Goal: Task Accomplishment & Management: Manage account settings

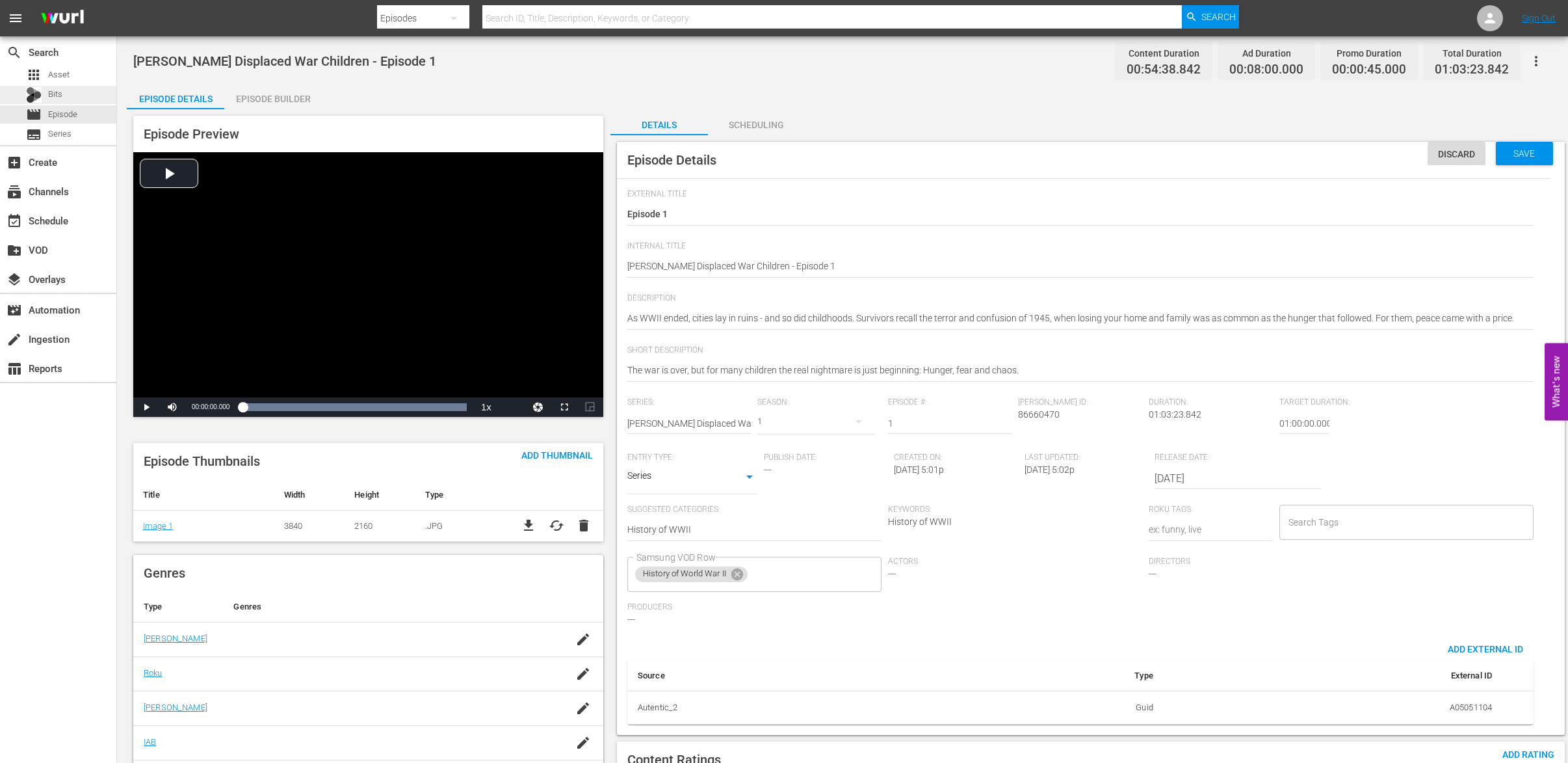
scroll to position [96, 0]
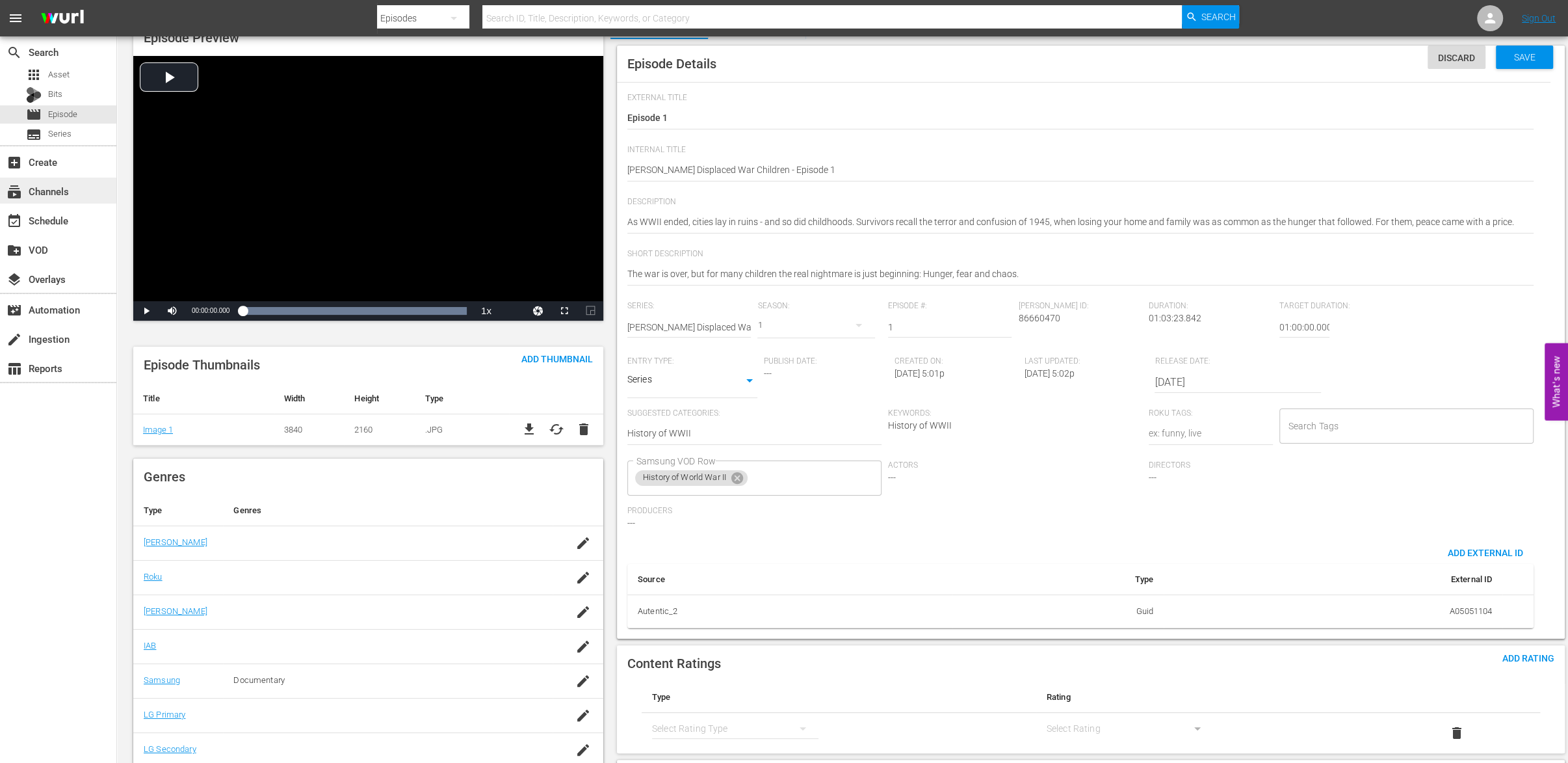
click at [67, 186] on div "subscriptions Channels" at bounding box center [36, 189] width 73 height 12
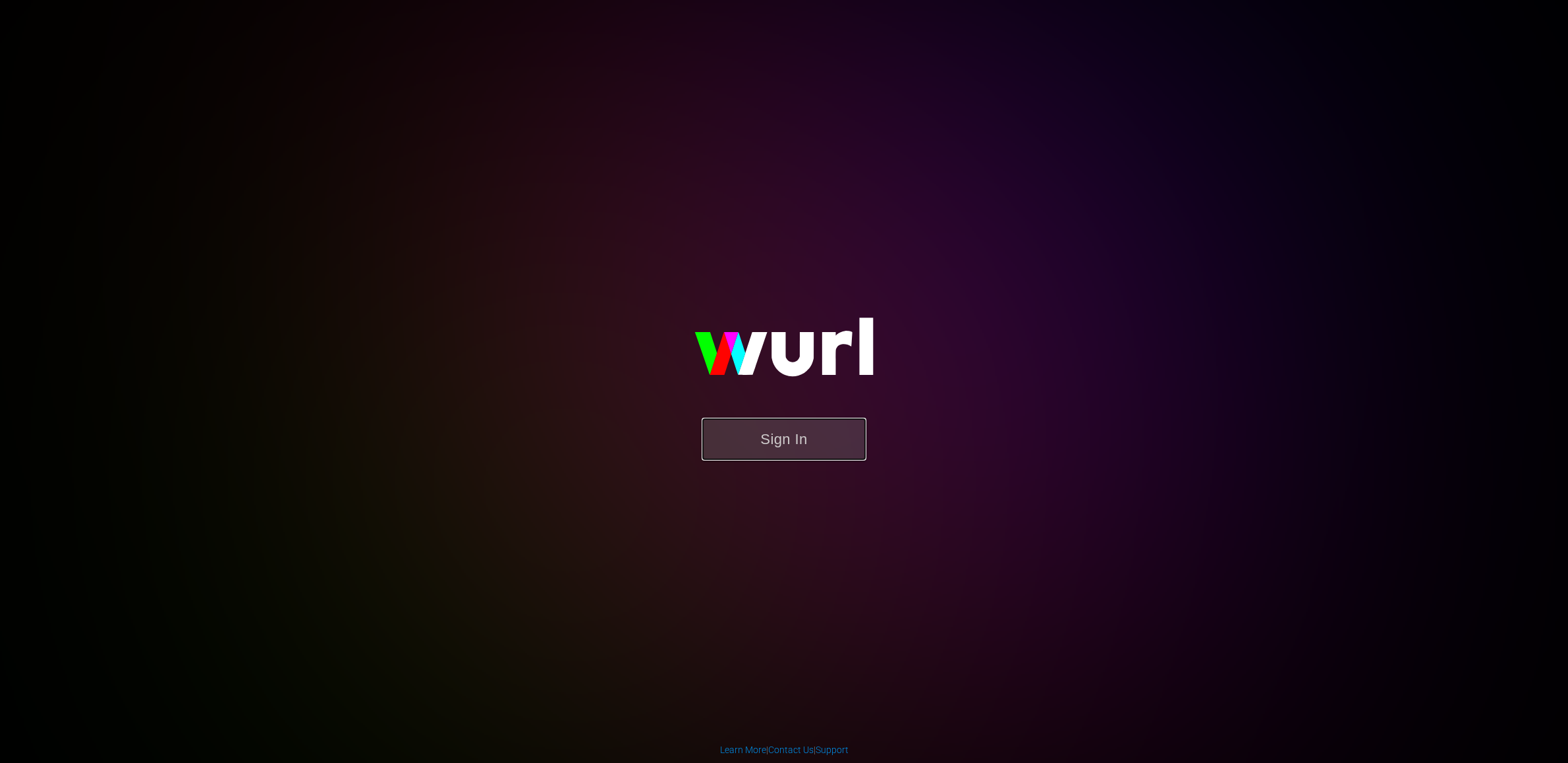
click at [770, 445] on button "Sign In" at bounding box center [784, 439] width 164 height 43
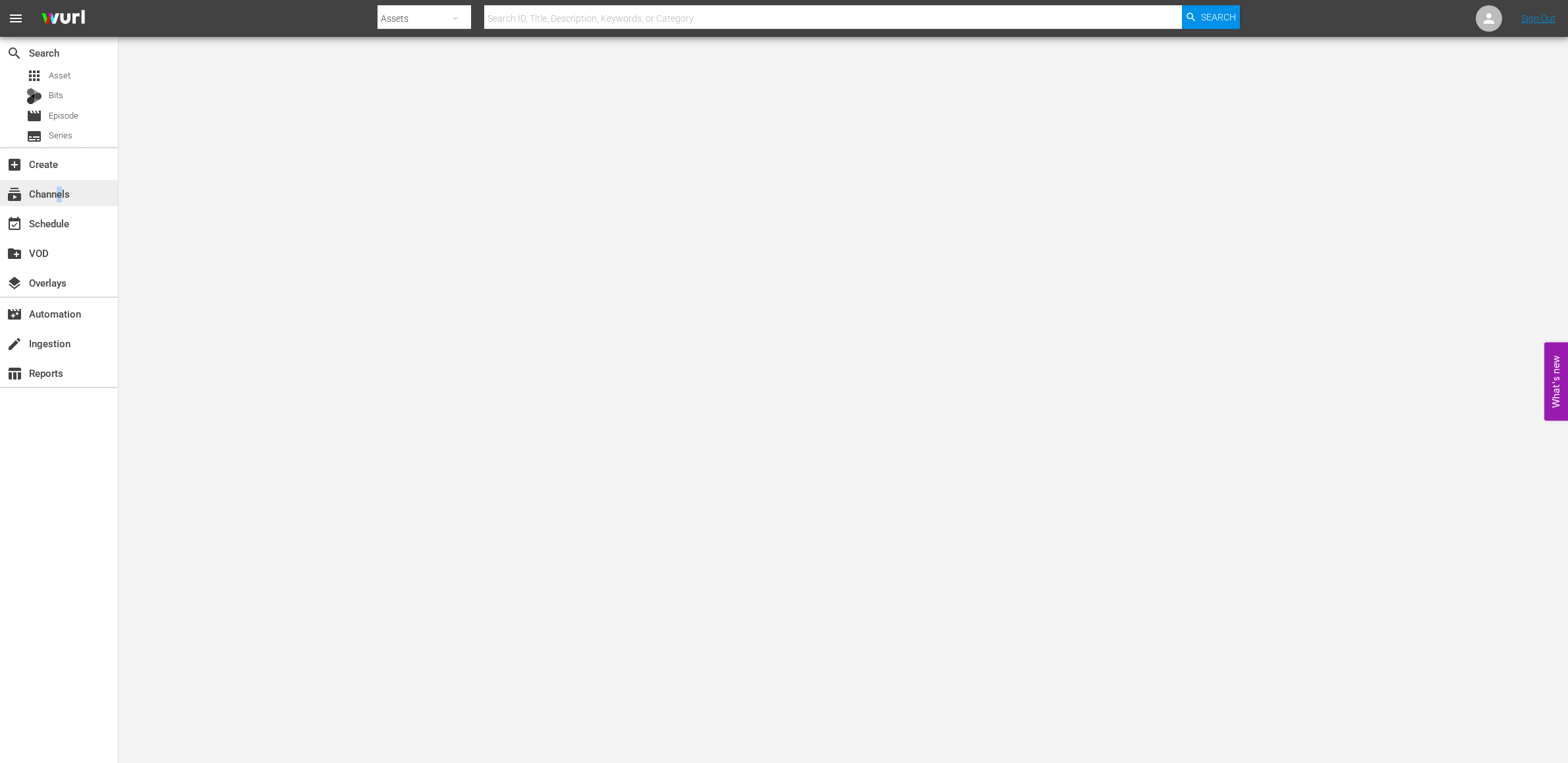
click at [60, 192] on div "subscriptions Channels" at bounding box center [36, 192] width 74 height 12
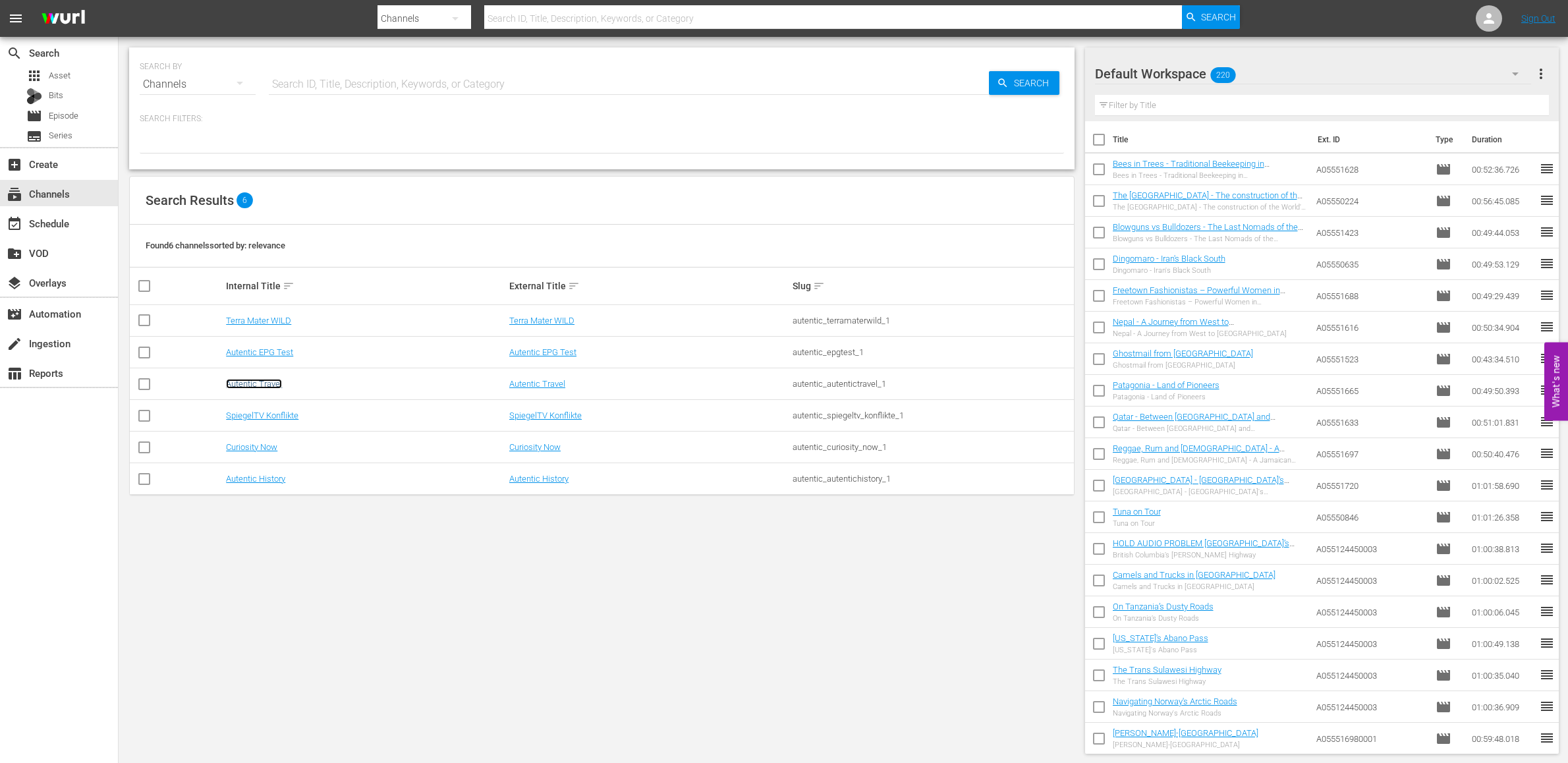
click at [255, 388] on link "Autentic Travel" at bounding box center [254, 383] width 56 height 10
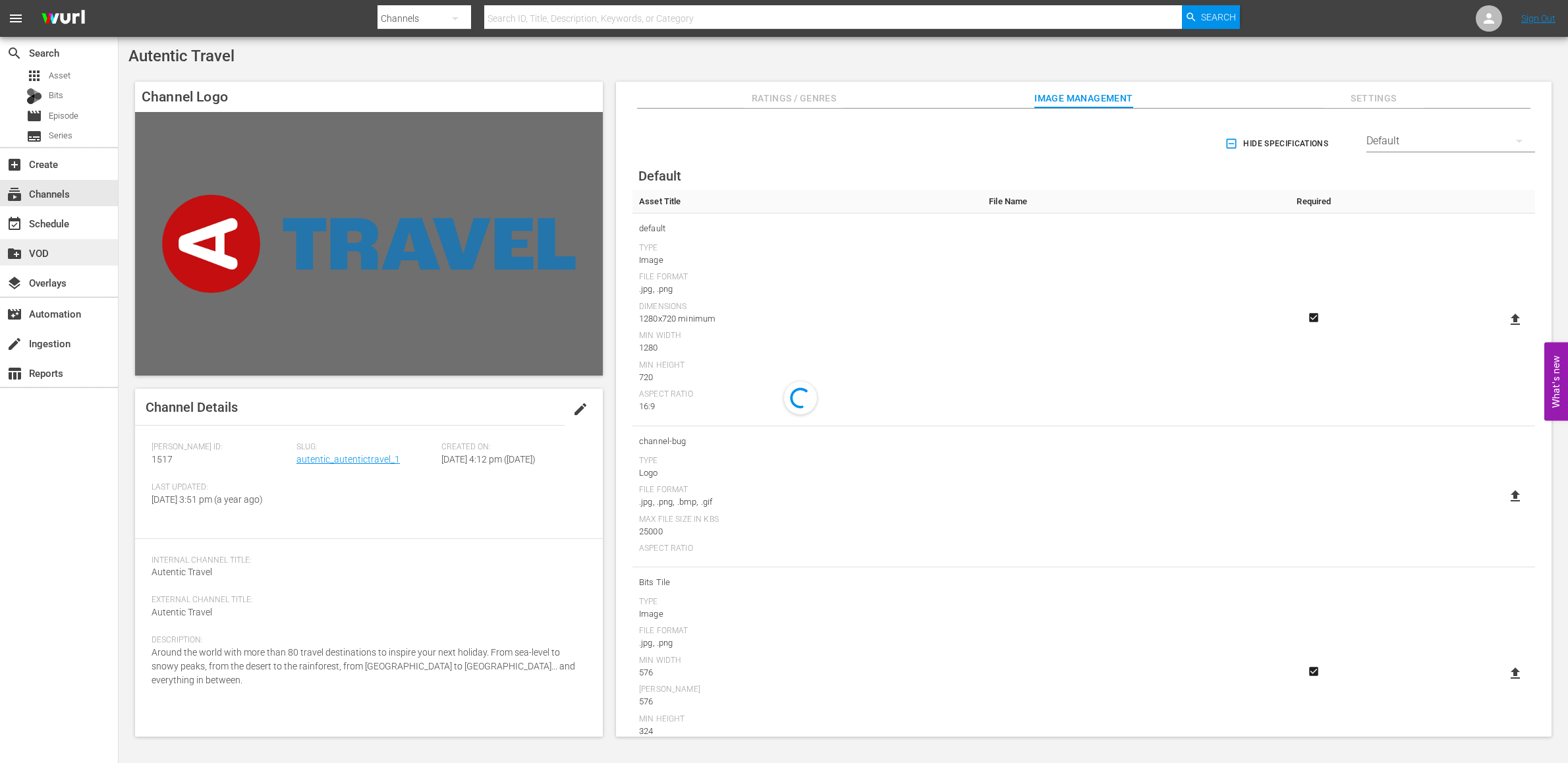
click at [42, 250] on div "create_new_folder VOD" at bounding box center [36, 251] width 74 height 12
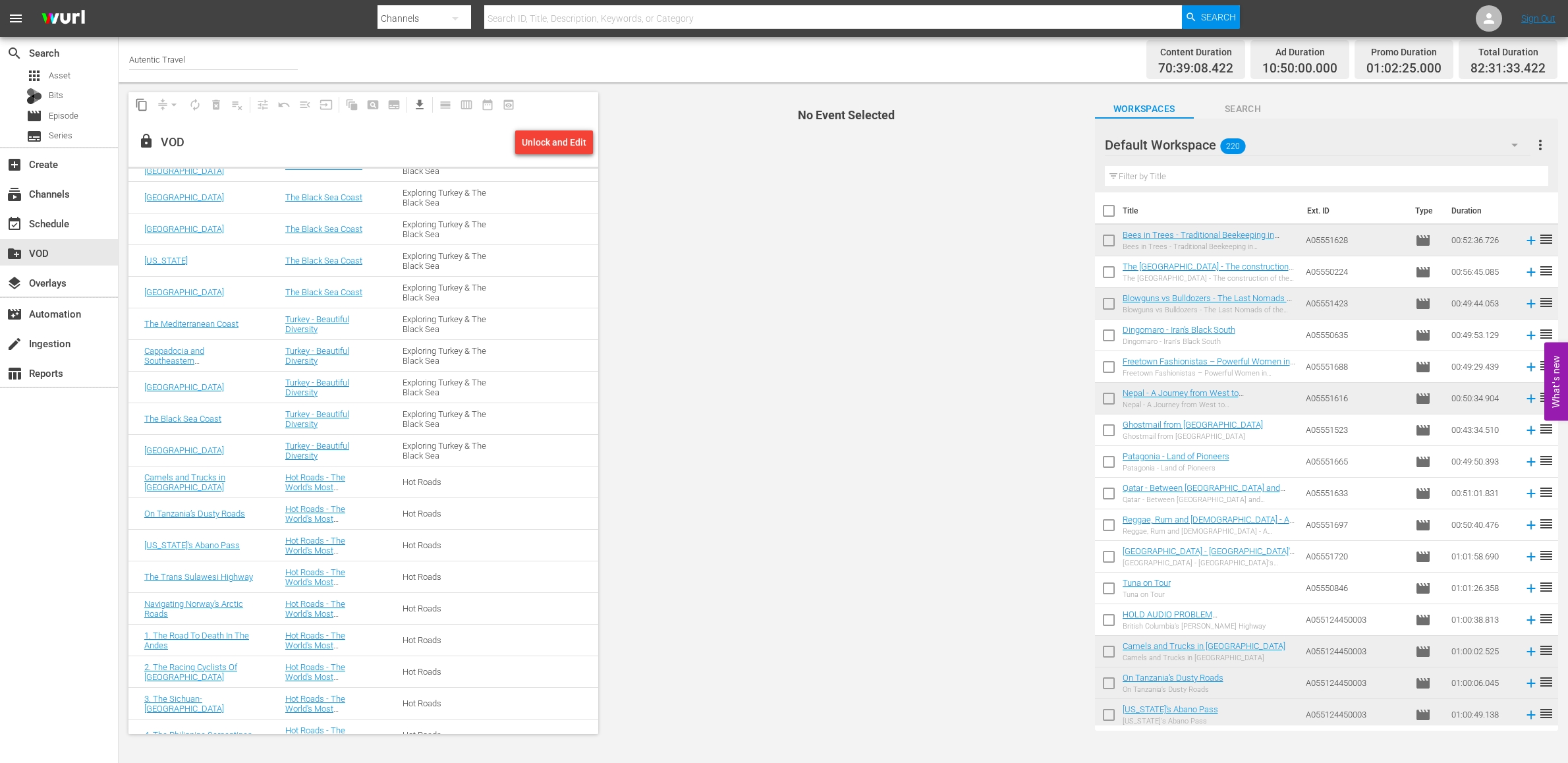
scroll to position [1394, 0]
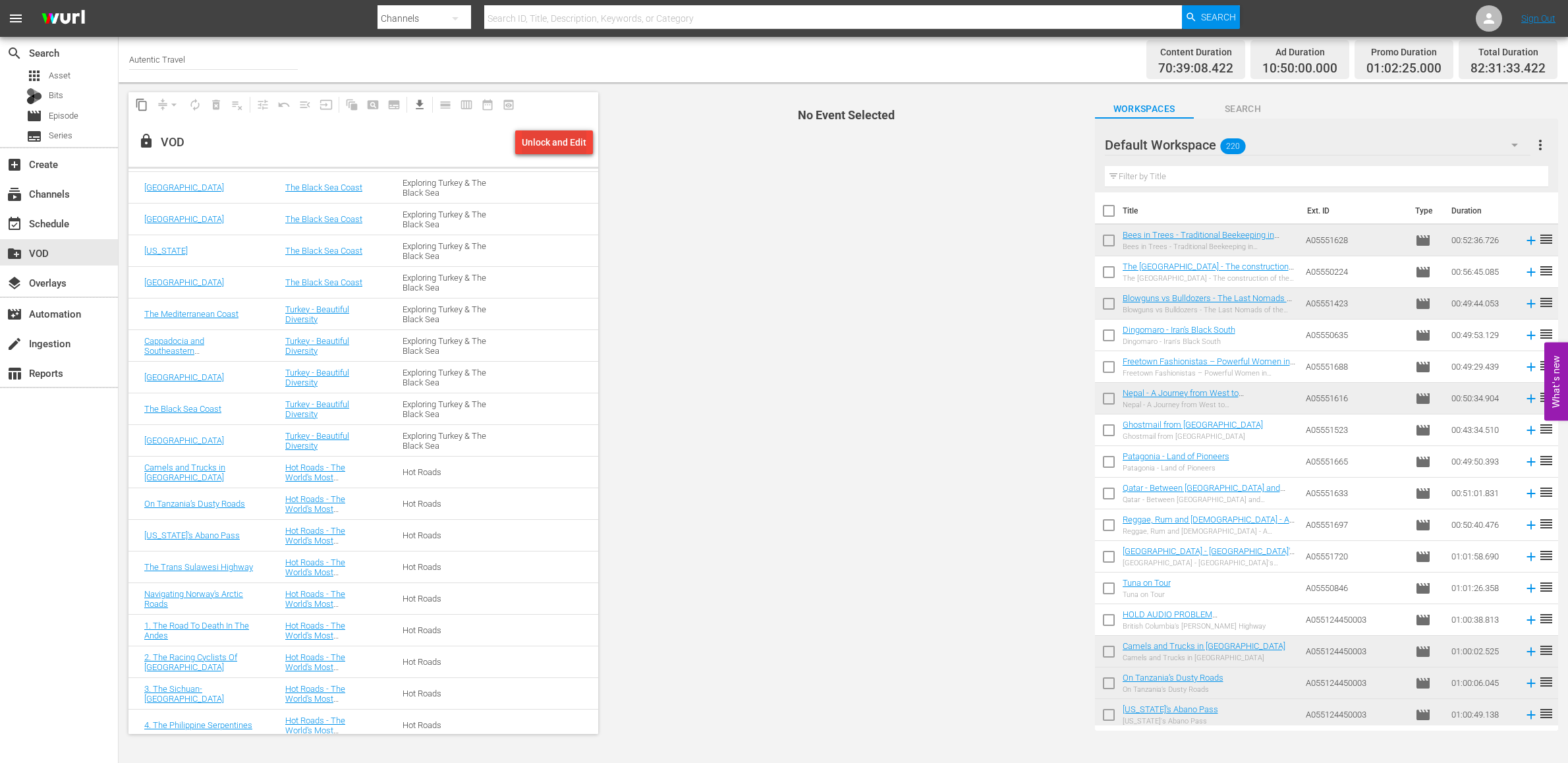
click at [554, 145] on div "Unlock and Edit" at bounding box center [554, 142] width 65 height 24
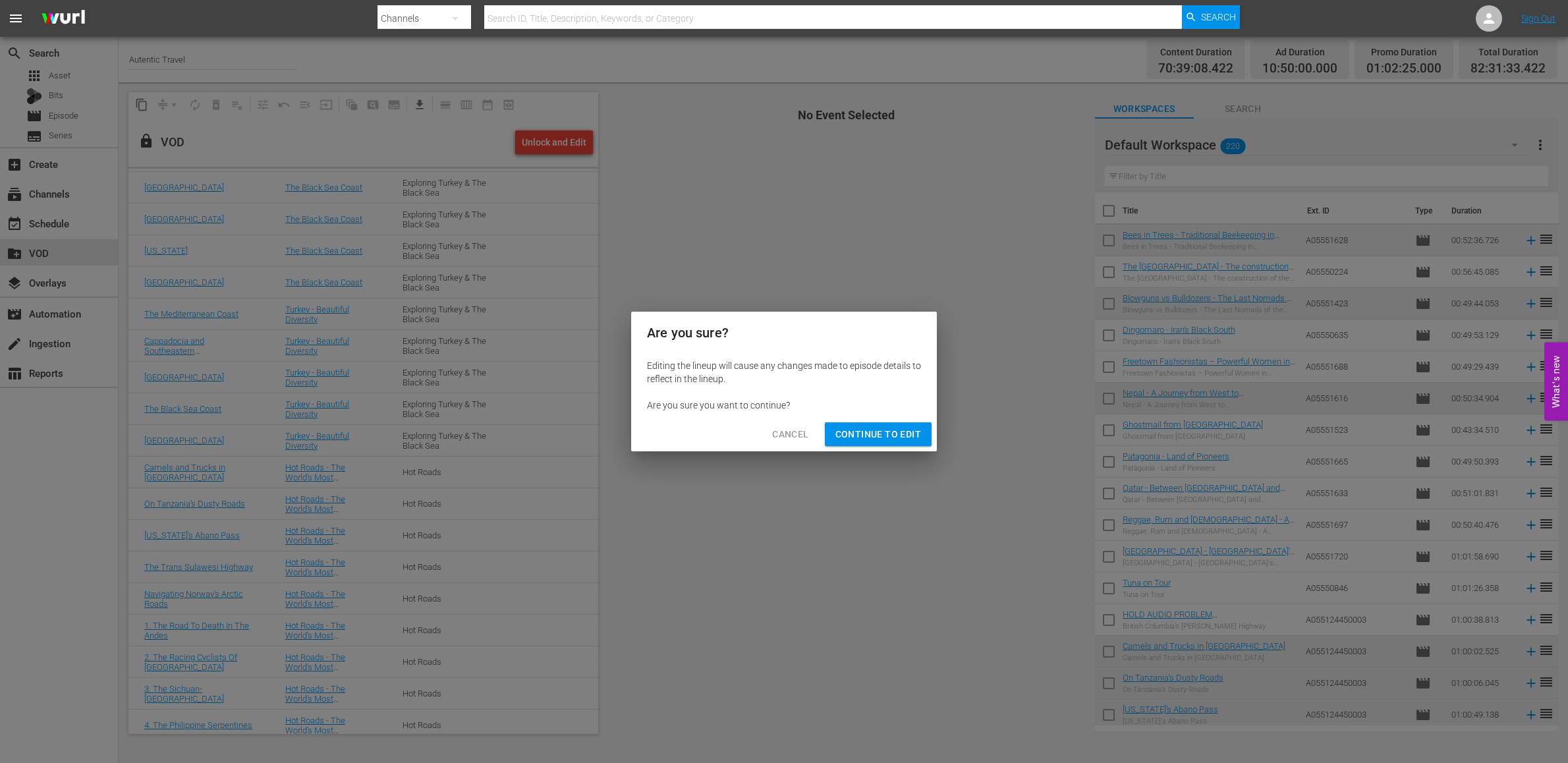
click at [860, 432] on span "Continue to Edit" at bounding box center [878, 435] width 86 height 16
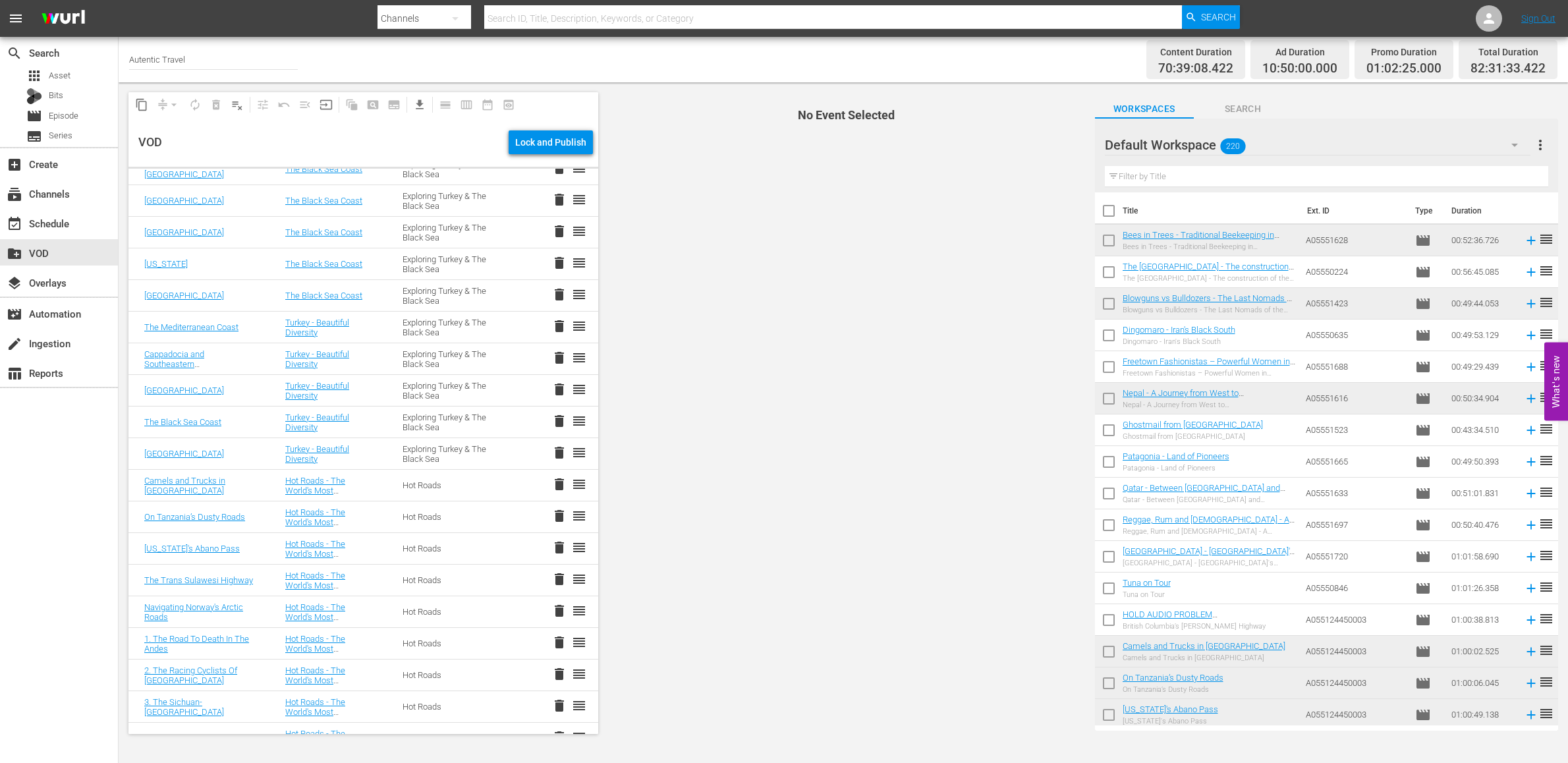
scroll to position [1382, 0]
click at [560, 451] on span "delete" at bounding box center [559, 452] width 16 height 16
click at [560, 418] on span "delete" at bounding box center [559, 420] width 16 height 16
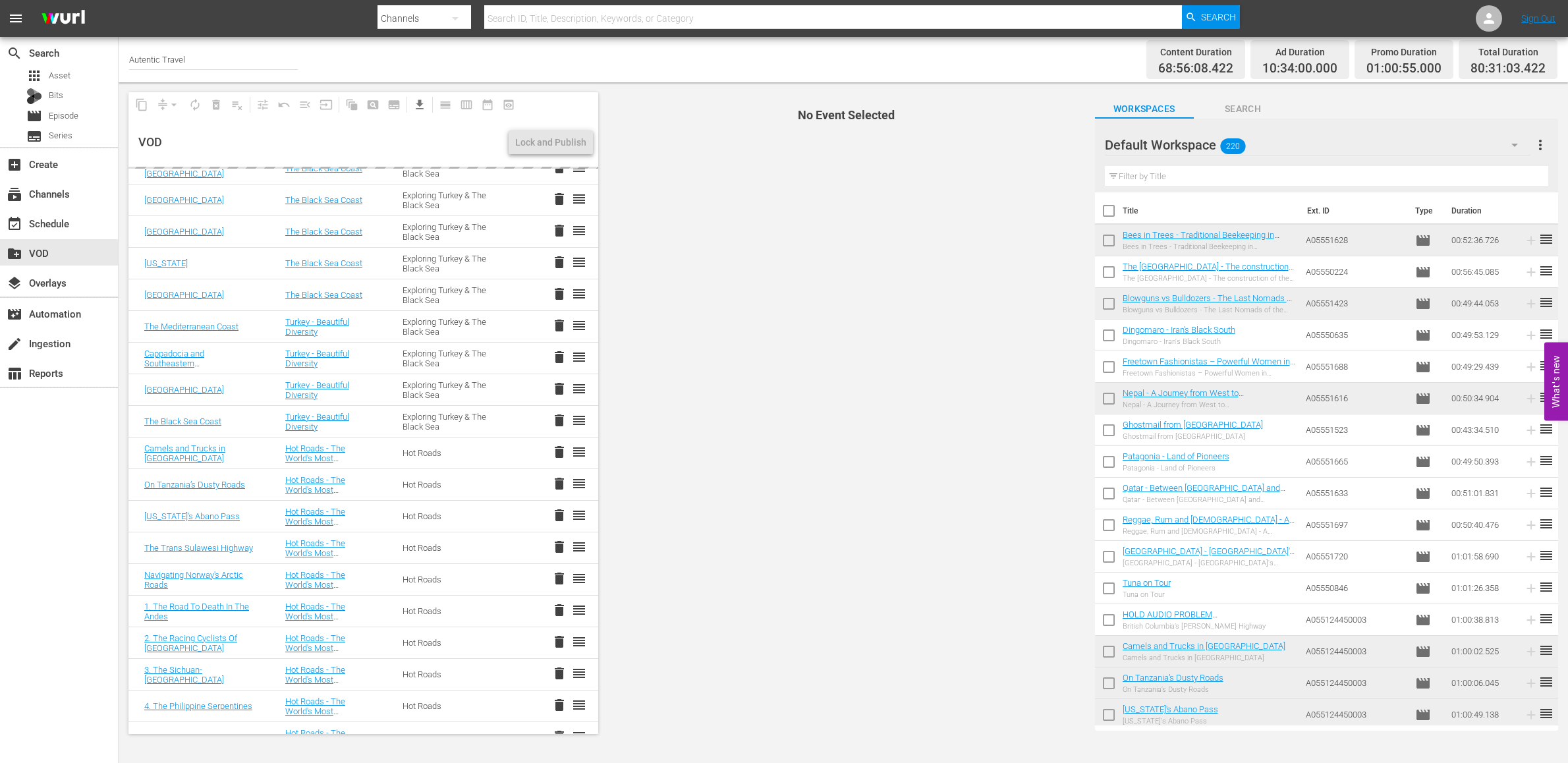
click at [562, 359] on span "delete" at bounding box center [559, 357] width 16 height 16
click at [557, 325] on span "delete" at bounding box center [559, 325] width 16 height 16
click at [557, 296] on span "delete" at bounding box center [559, 293] width 16 height 16
click at [555, 260] on span "delete" at bounding box center [559, 262] width 16 height 16
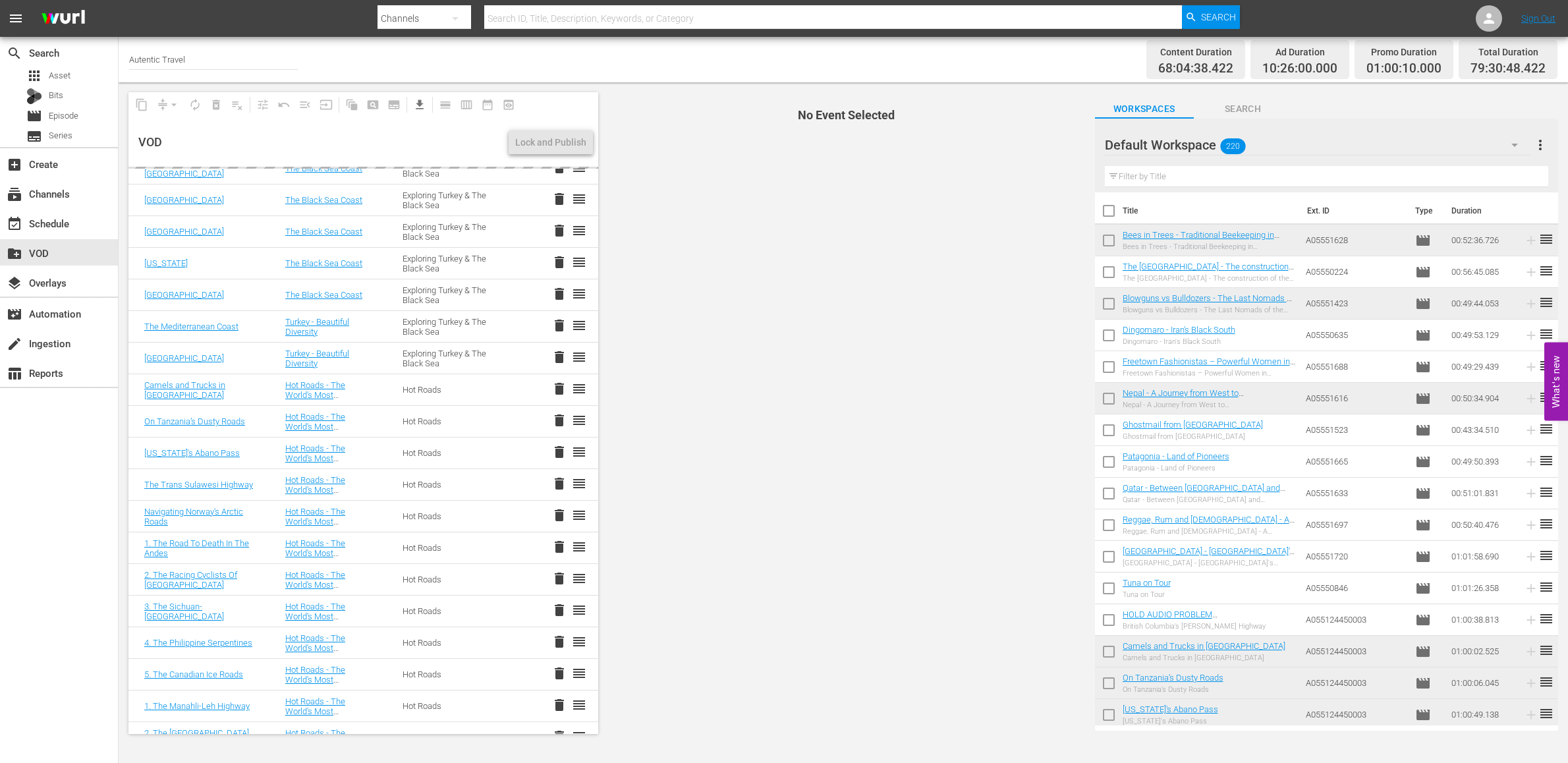
click at [560, 229] on span "delete" at bounding box center [559, 230] width 16 height 16
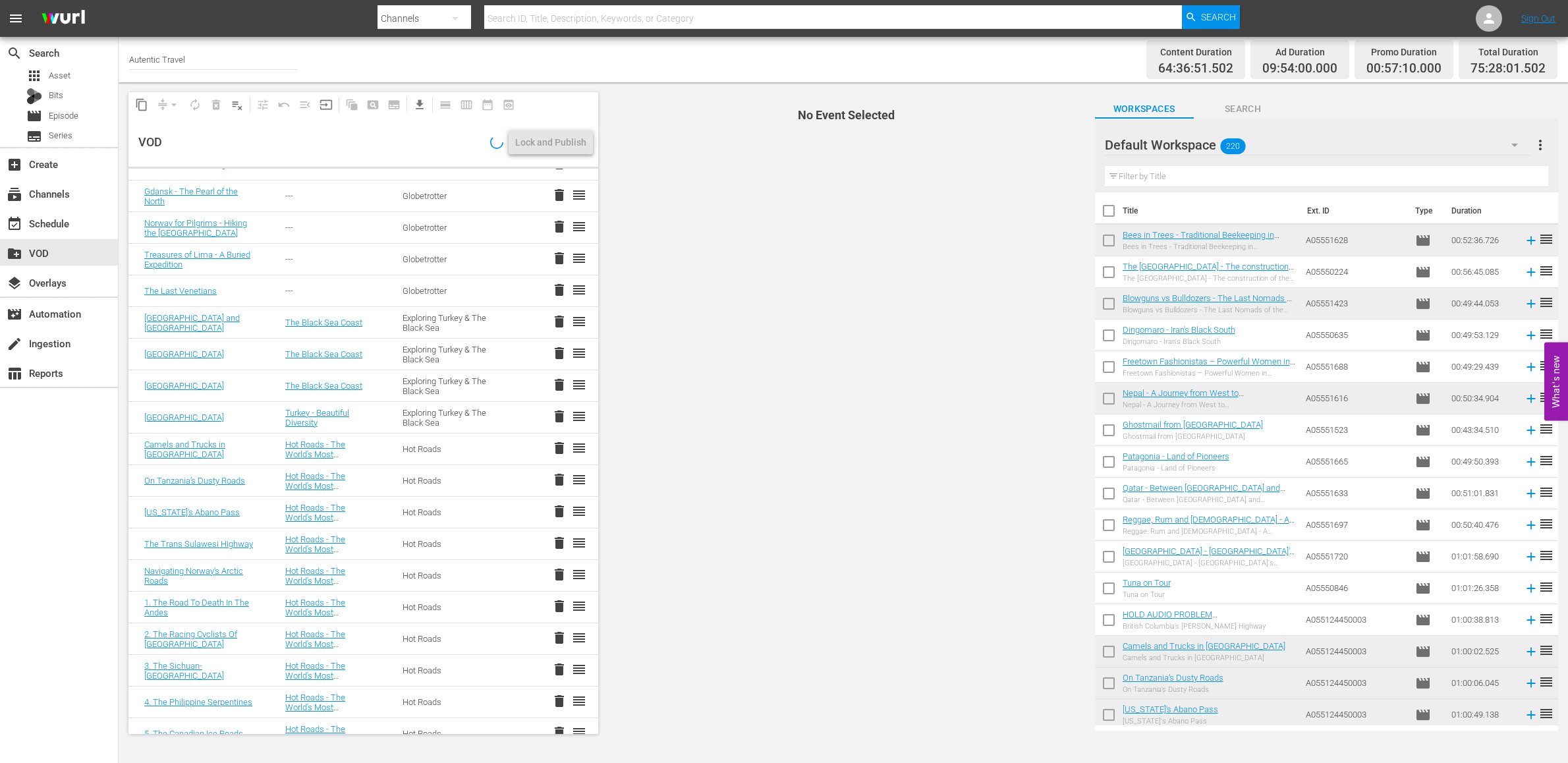
scroll to position [1229, 0]
click at [560, 319] on span "delete" at bounding box center [559, 320] width 16 height 16
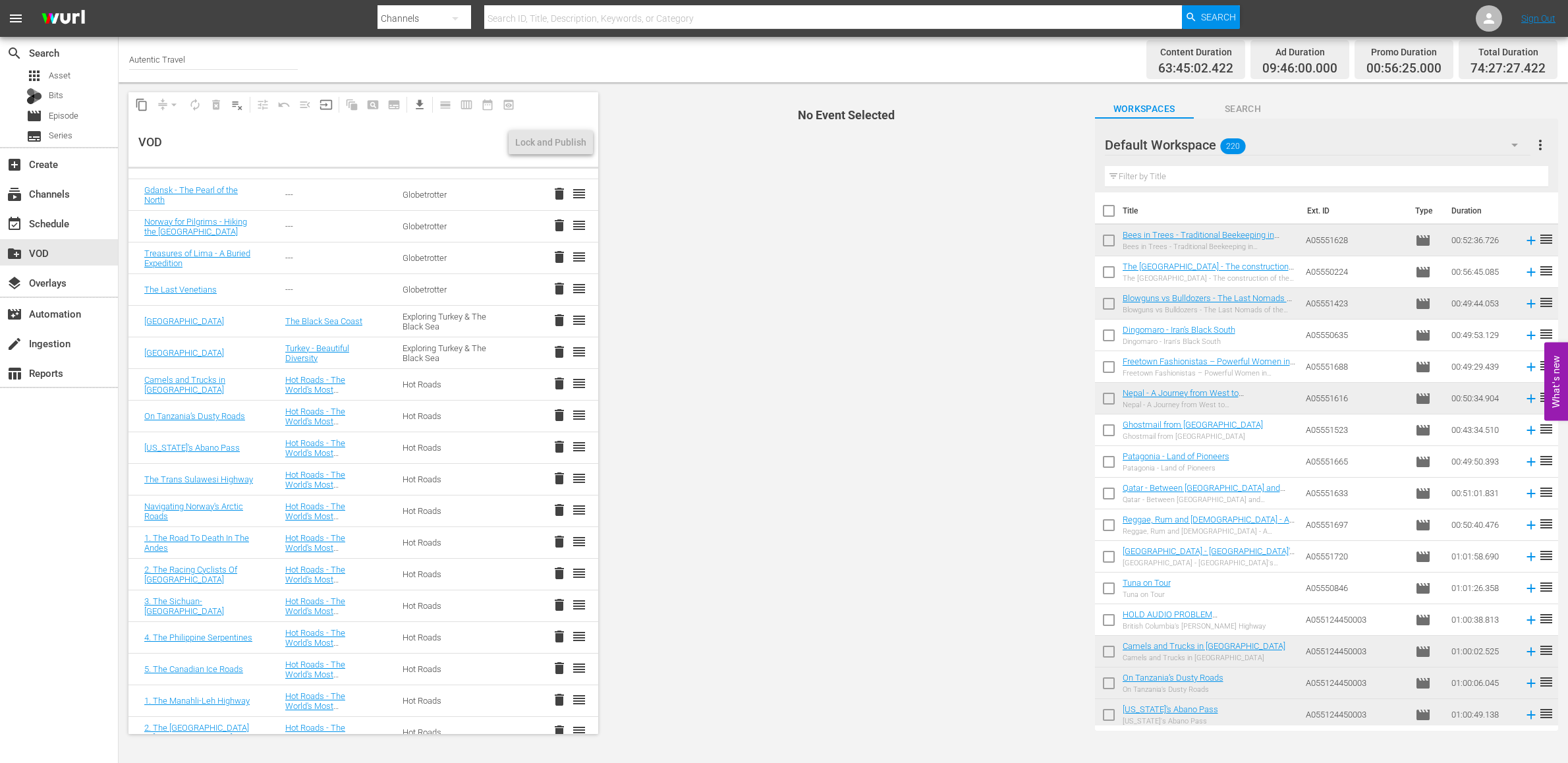
click at [557, 319] on span "delete" at bounding box center [559, 320] width 16 height 16
click at [557, 320] on span "delete" at bounding box center [559, 320] width 16 height 16
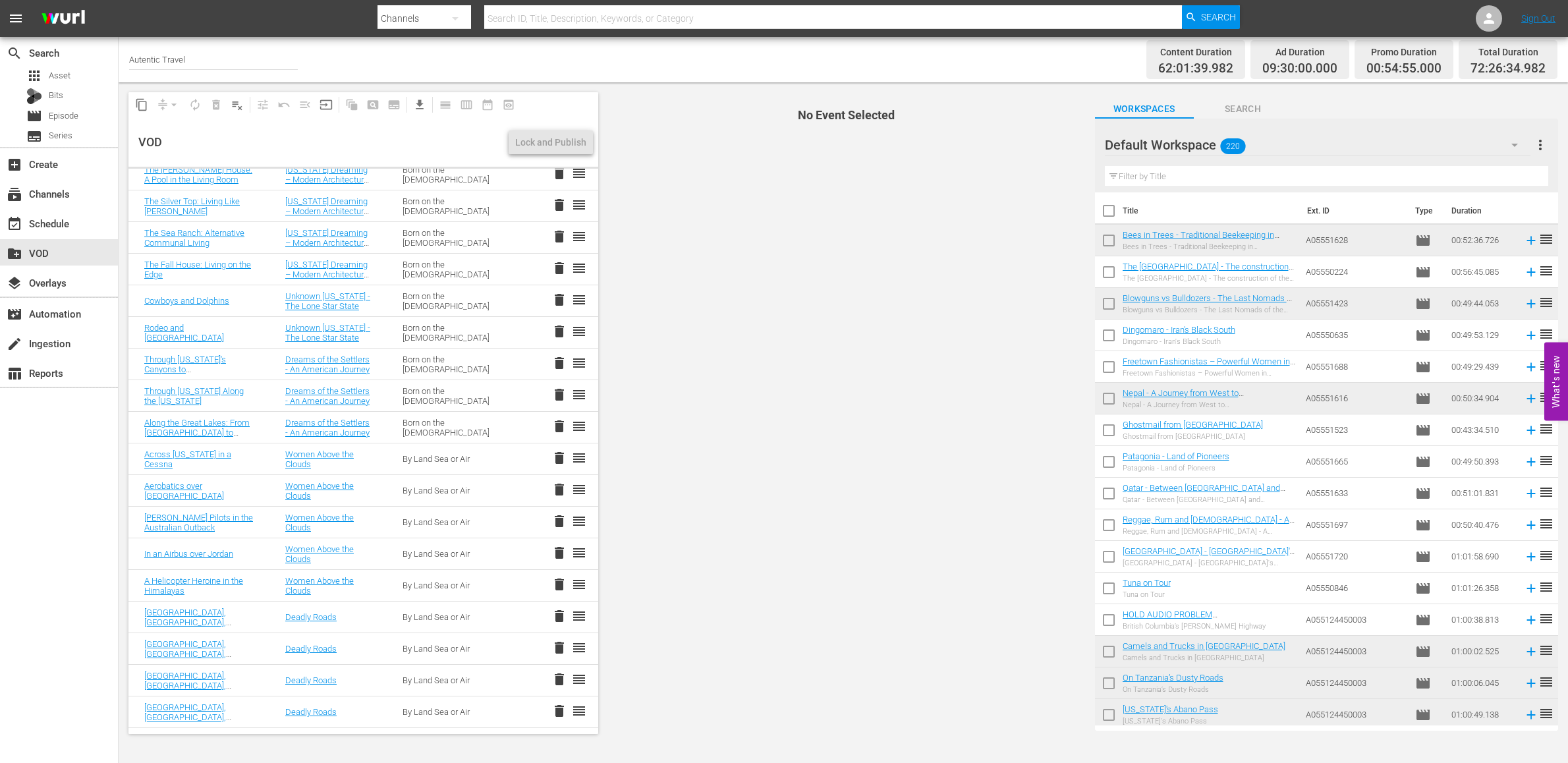
scroll to position [0, 0]
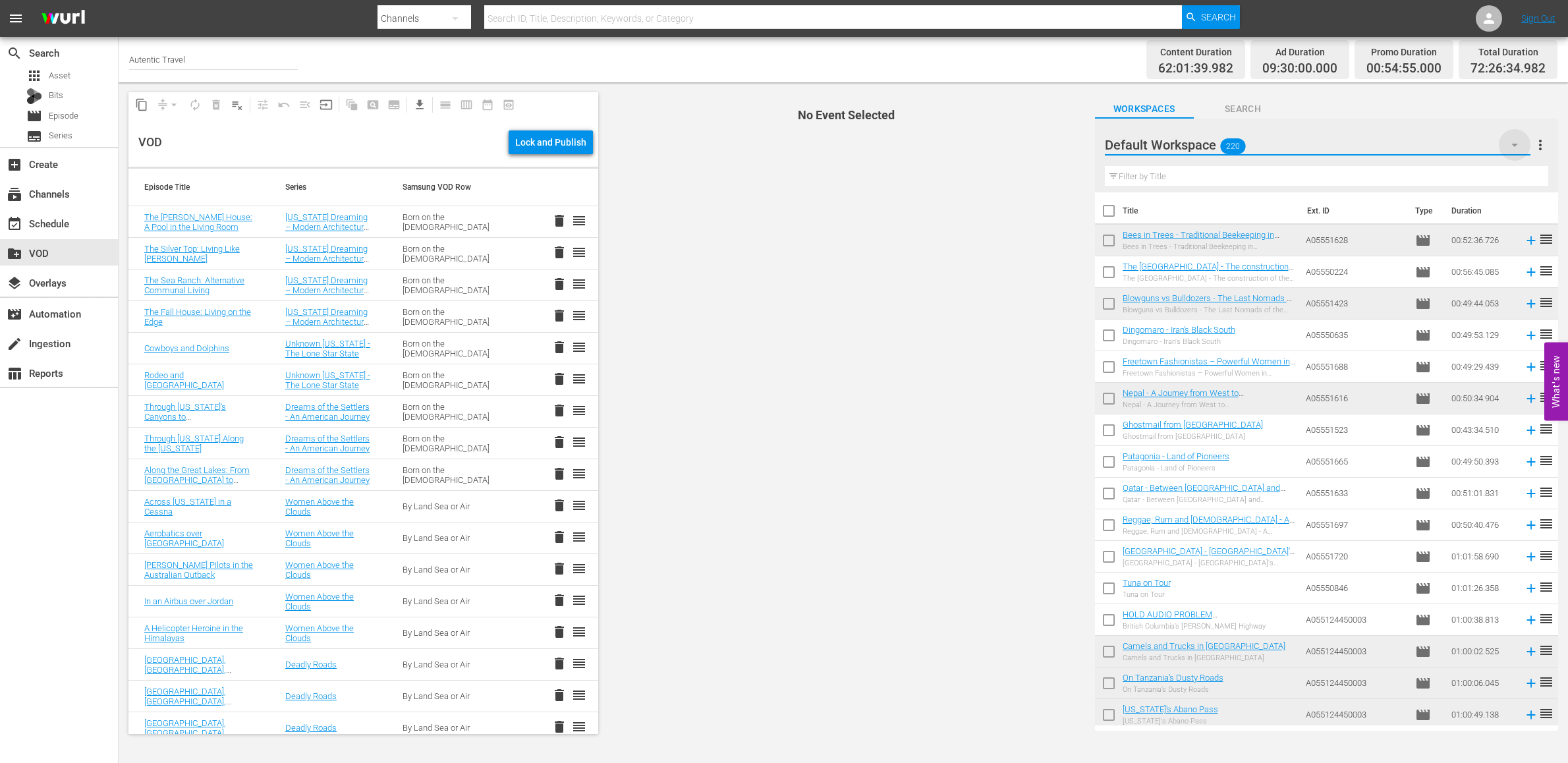
click at [1516, 144] on icon "button" at bounding box center [1514, 145] width 7 height 3
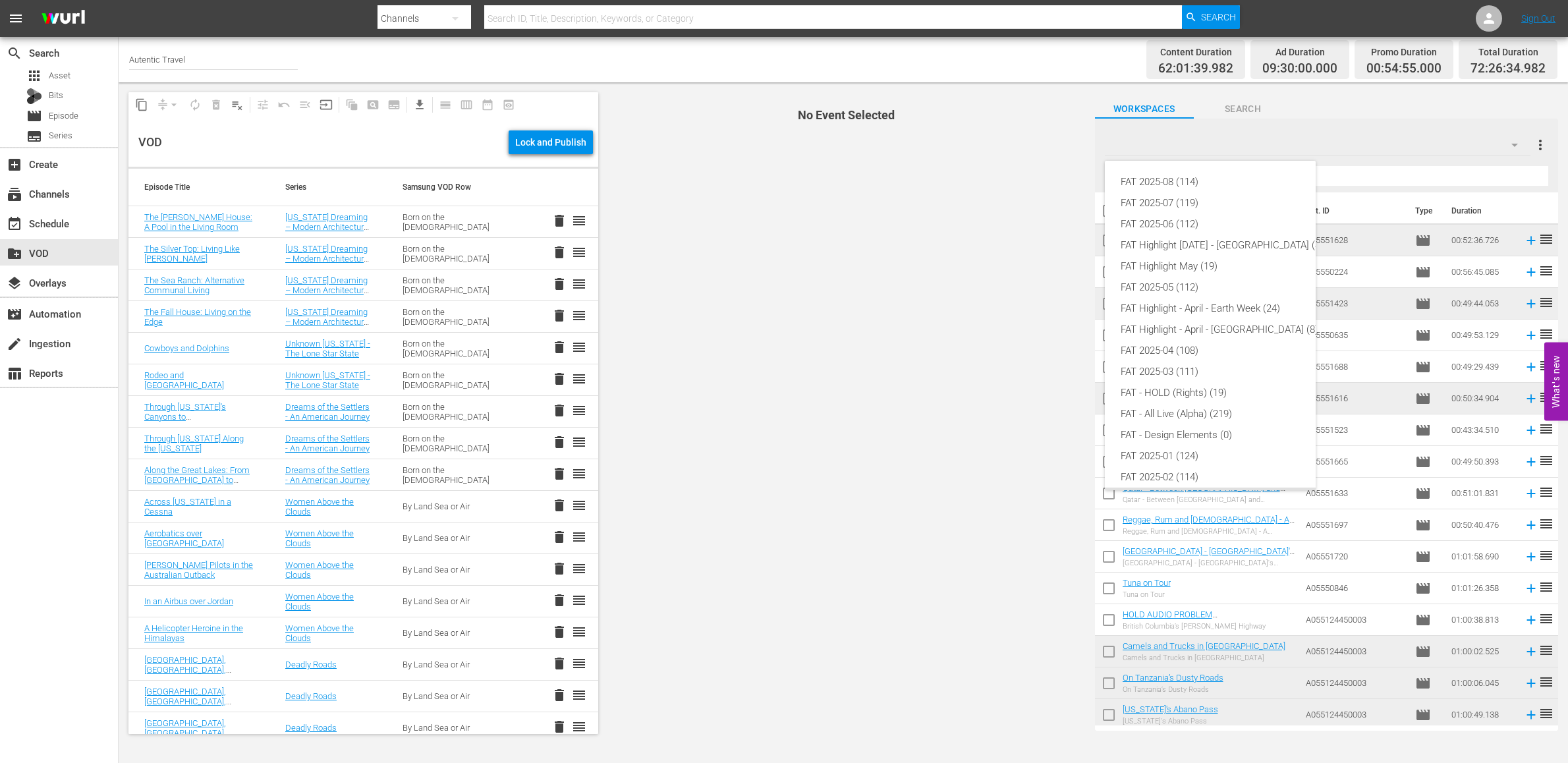
scroll to position [28, 0]
click at [43, 195] on div "FAT 2025-08 (114) FAT 2025-07 (119) FAT 2025-06 (112) FAT Highlight June 2025 -…" at bounding box center [784, 381] width 1568 height 763
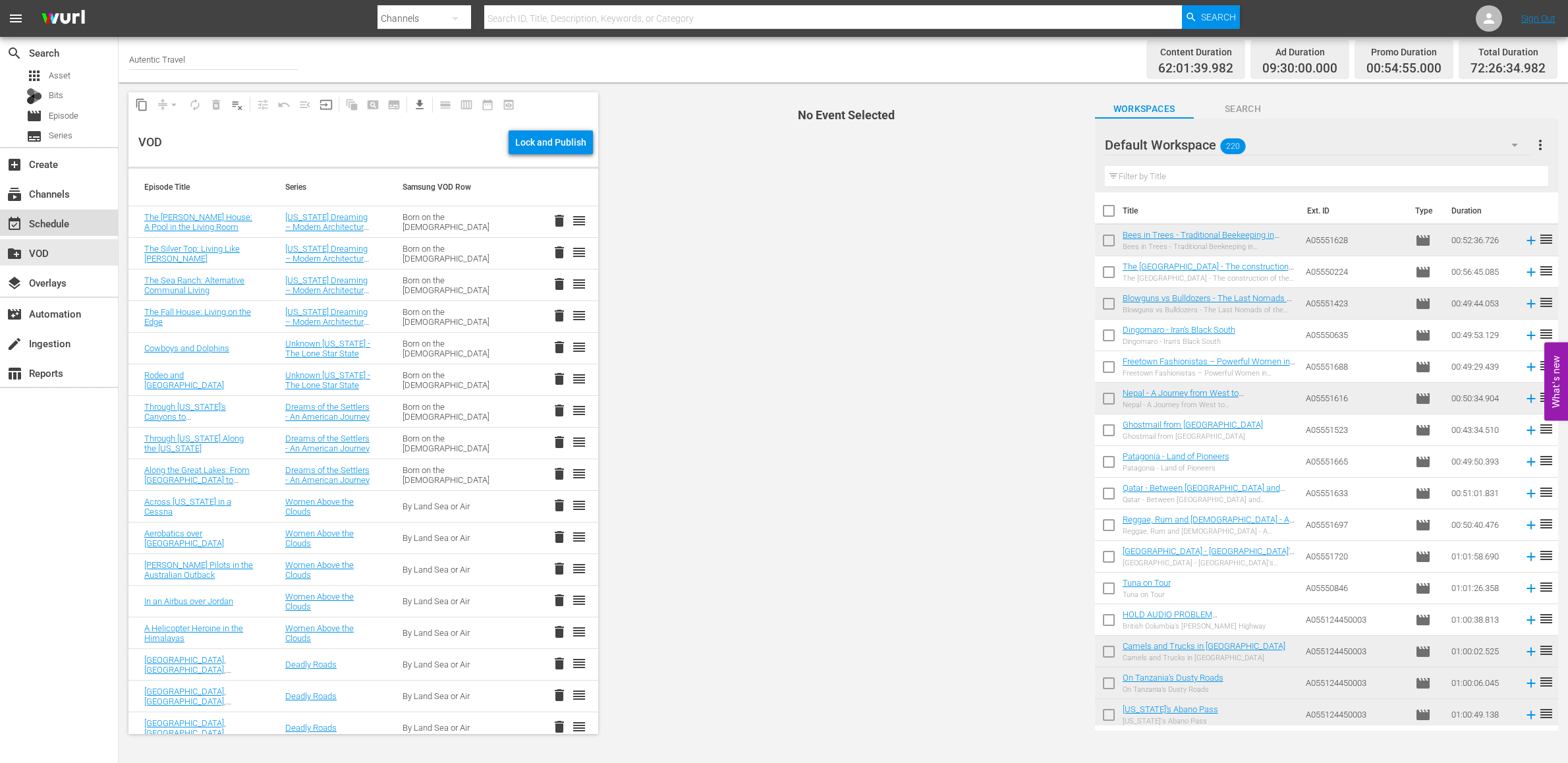
click at [46, 221] on div "event_available Schedule" at bounding box center [36, 222] width 74 height 12
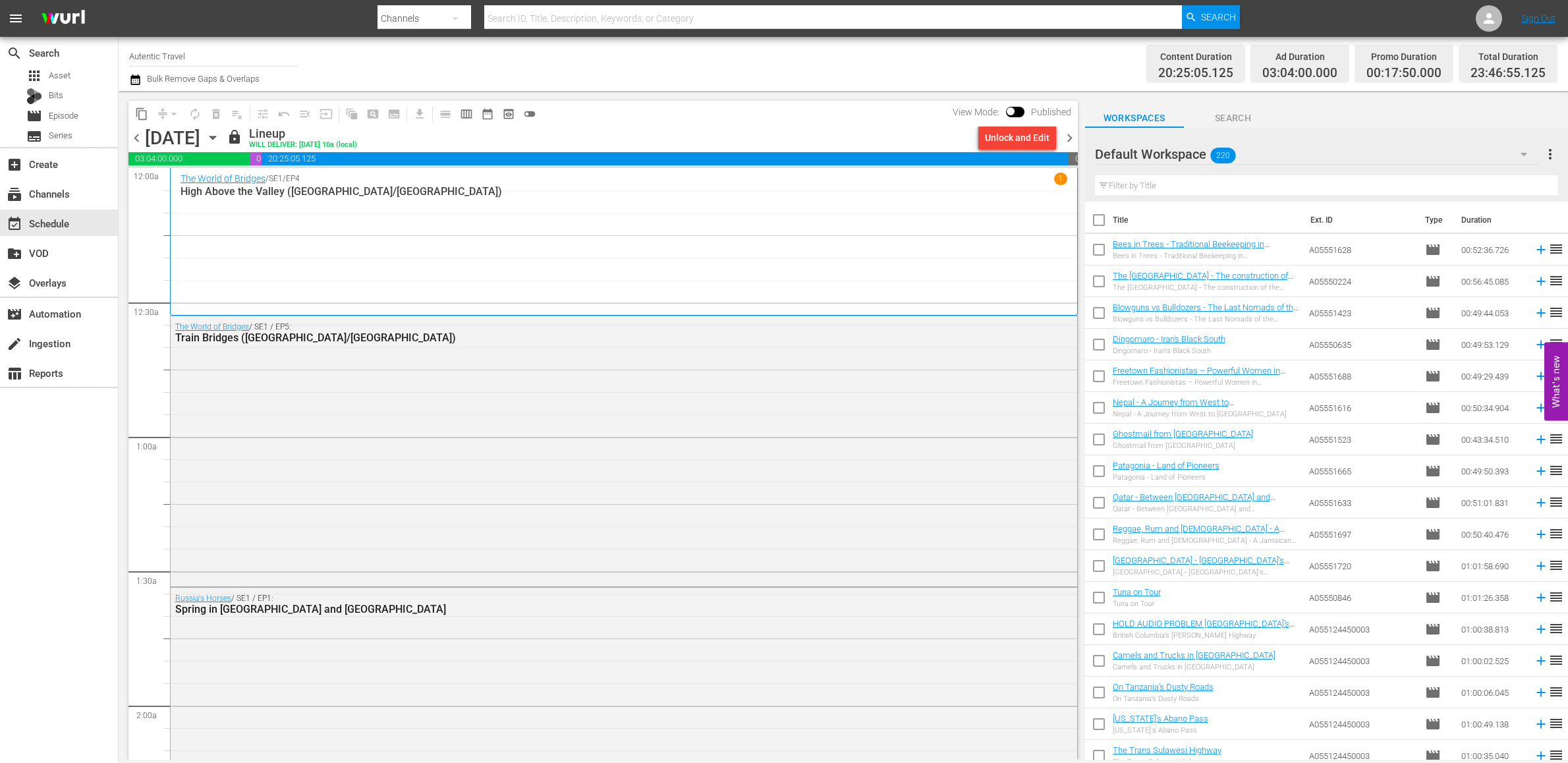
click at [1527, 158] on icon "button" at bounding box center [1523, 154] width 16 height 16
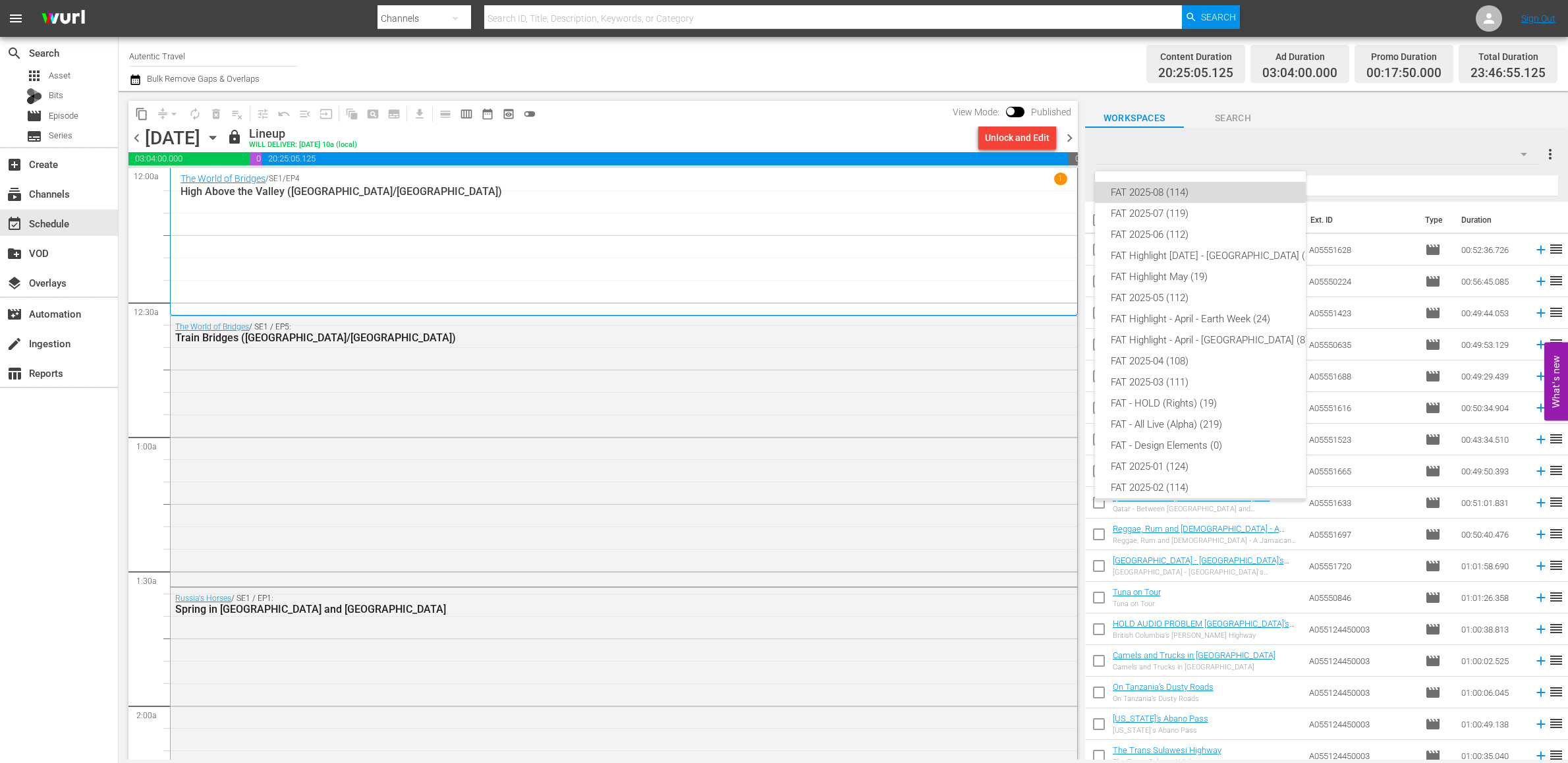
click at [1142, 191] on div "FAT 2025-08 (114)" at bounding box center [1212, 192] width 203 height 21
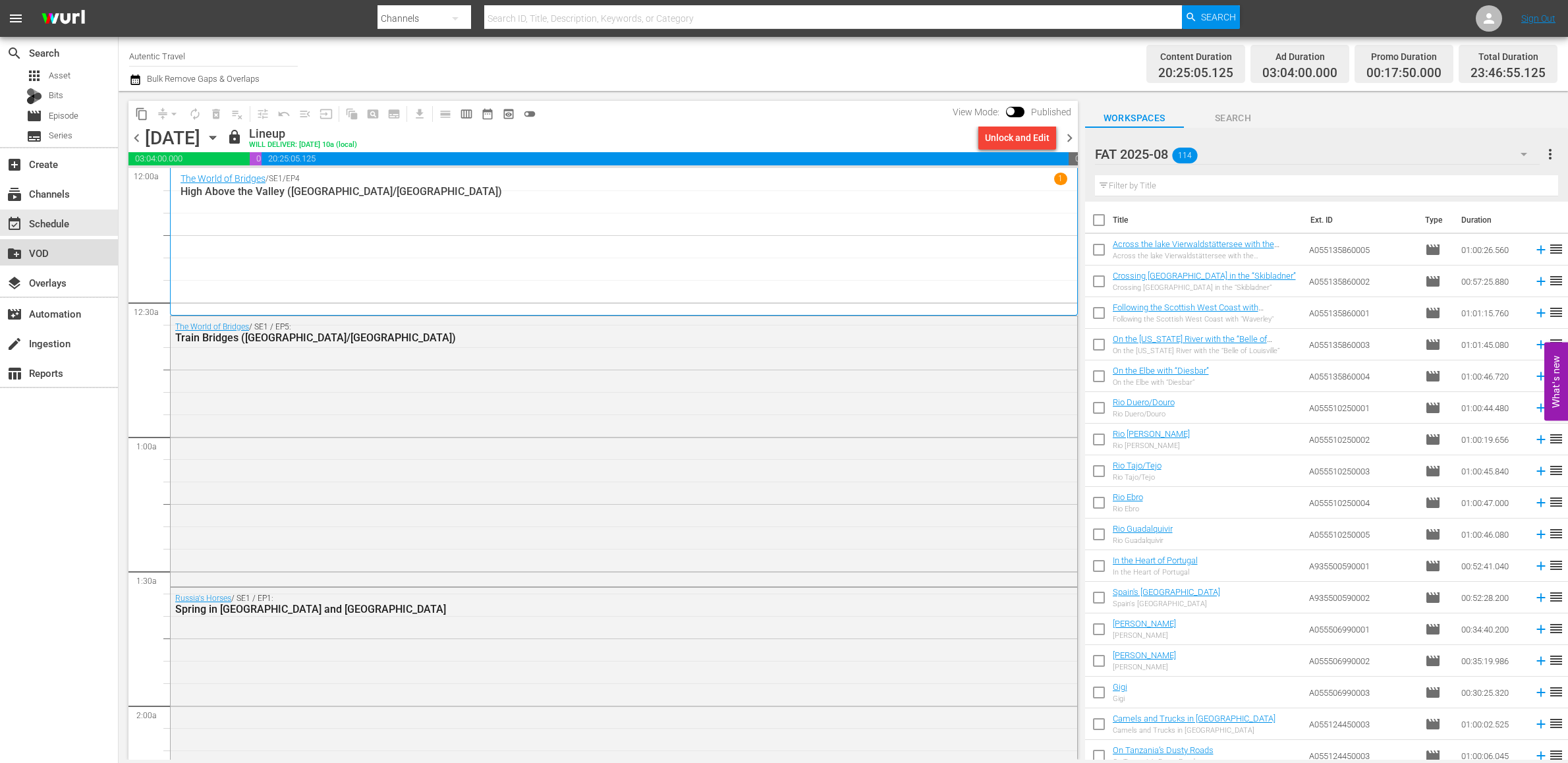
click at [45, 253] on div "create_new_folder VOD" at bounding box center [36, 251] width 74 height 12
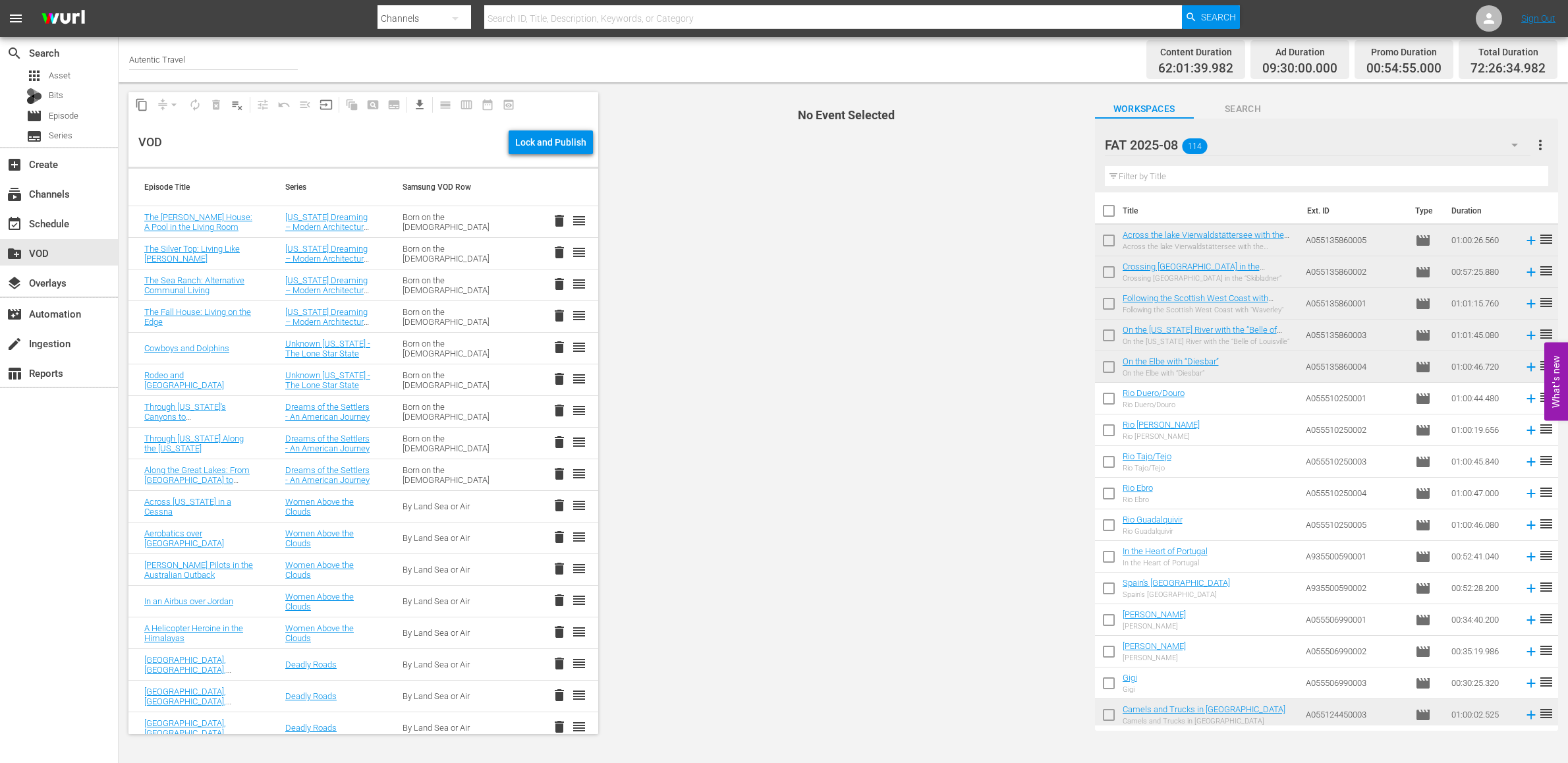
click at [1145, 180] on input "text" at bounding box center [1327, 176] width 444 height 21
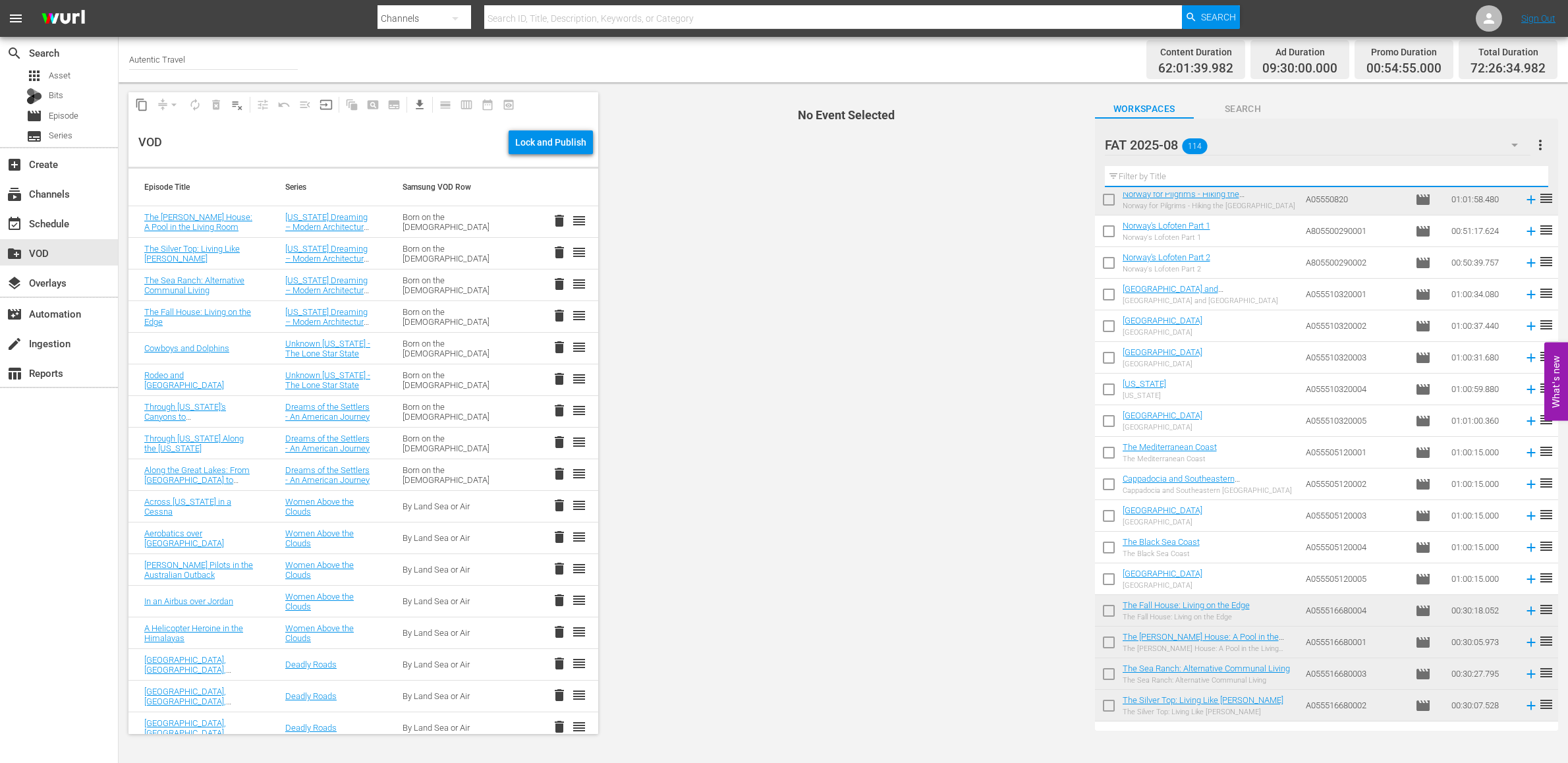
scroll to position [2565, 0]
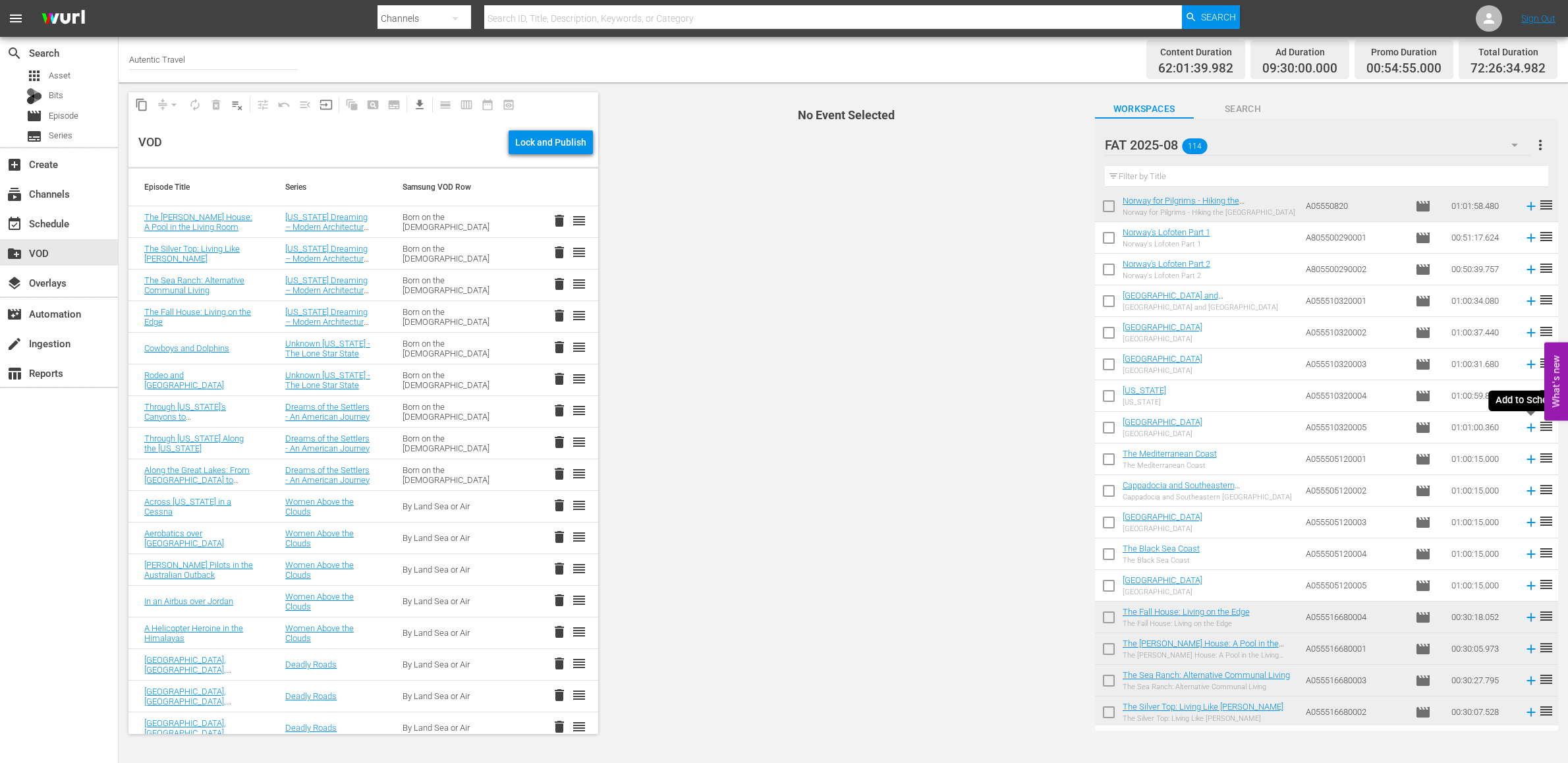
click at [1535, 431] on icon at bounding box center [1531, 427] width 14 height 14
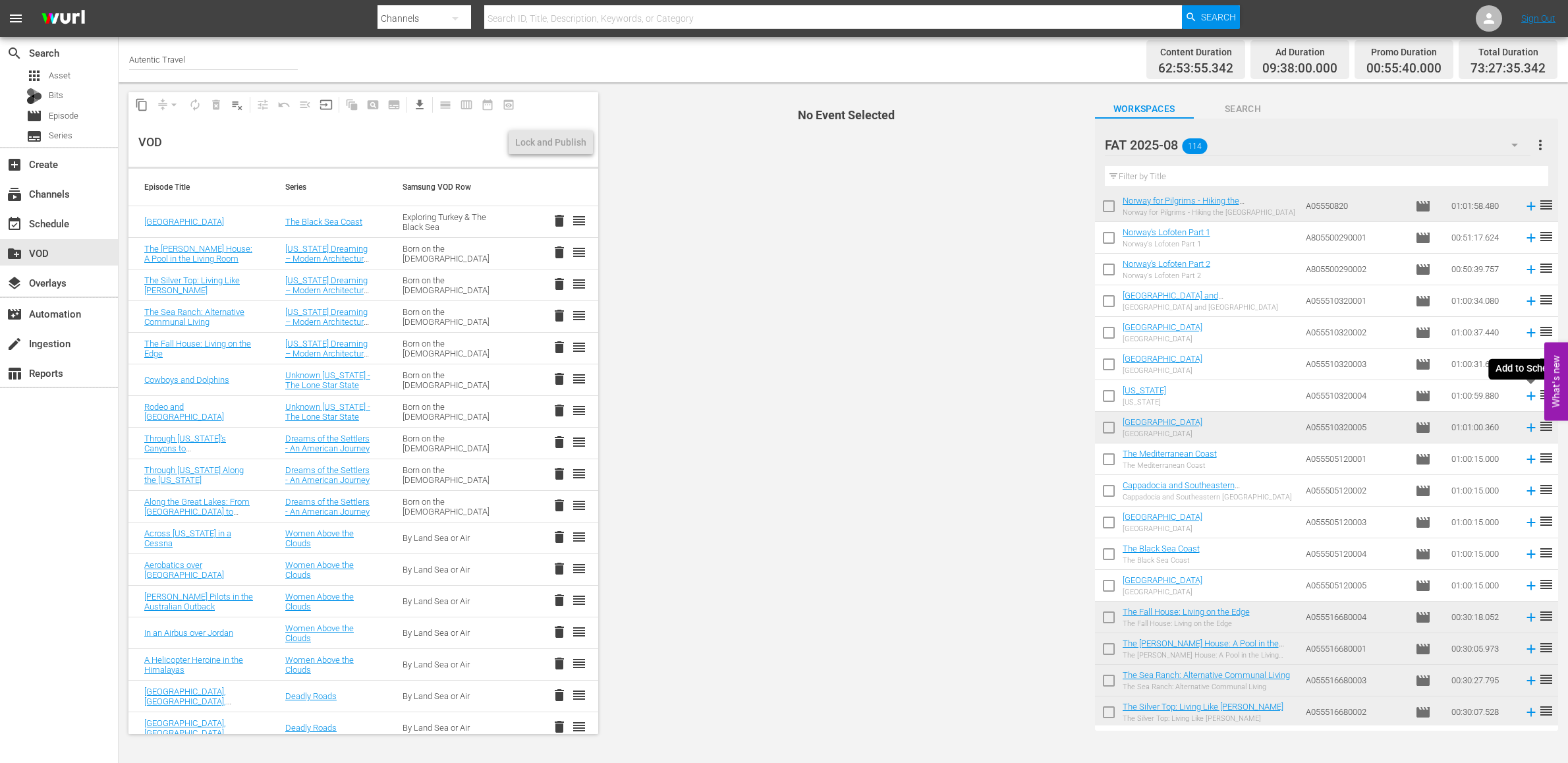
click at [1532, 395] on icon at bounding box center [1531, 396] width 9 height 9
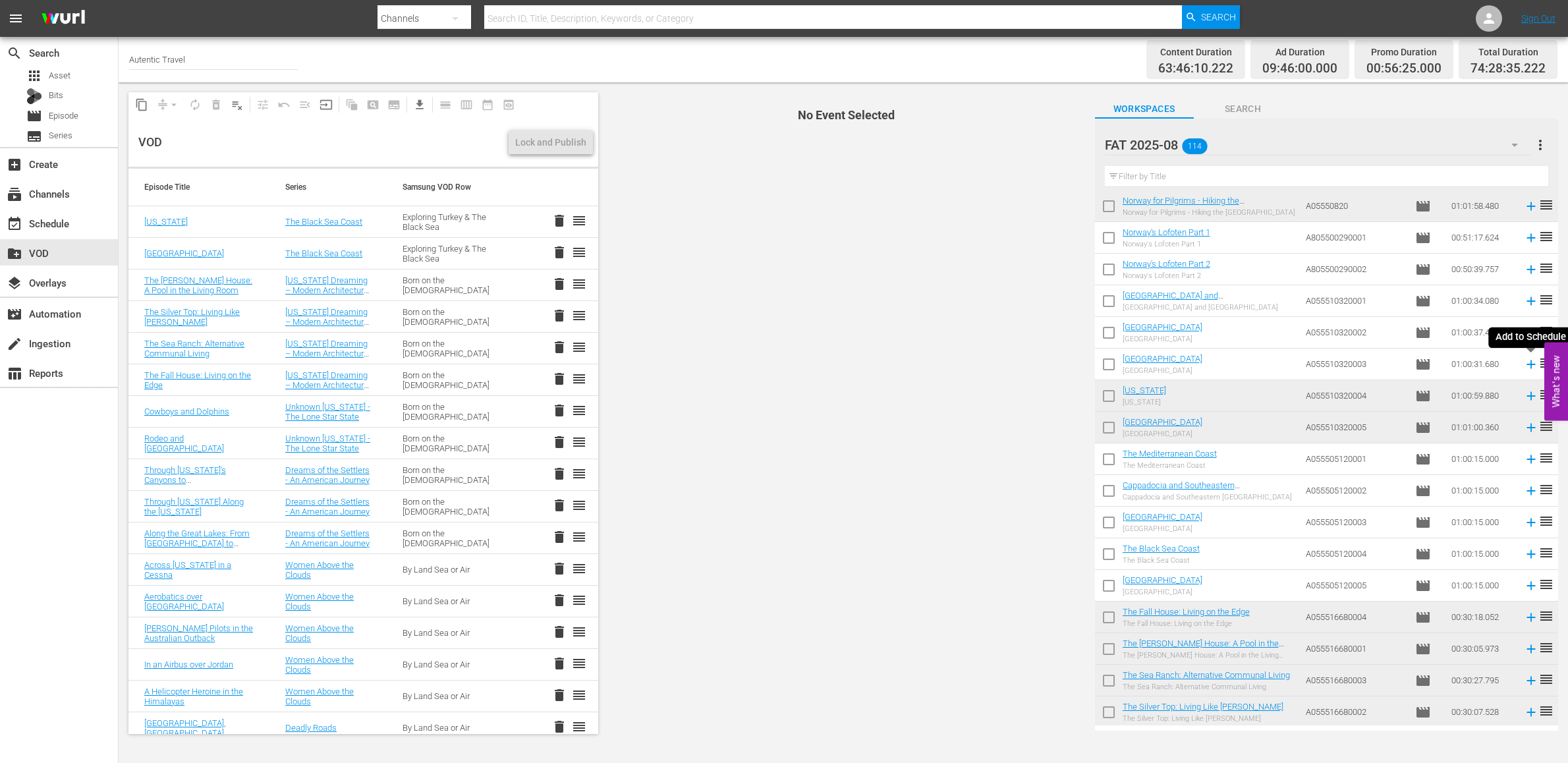
click at [1532, 367] on icon at bounding box center [1531, 364] width 14 height 14
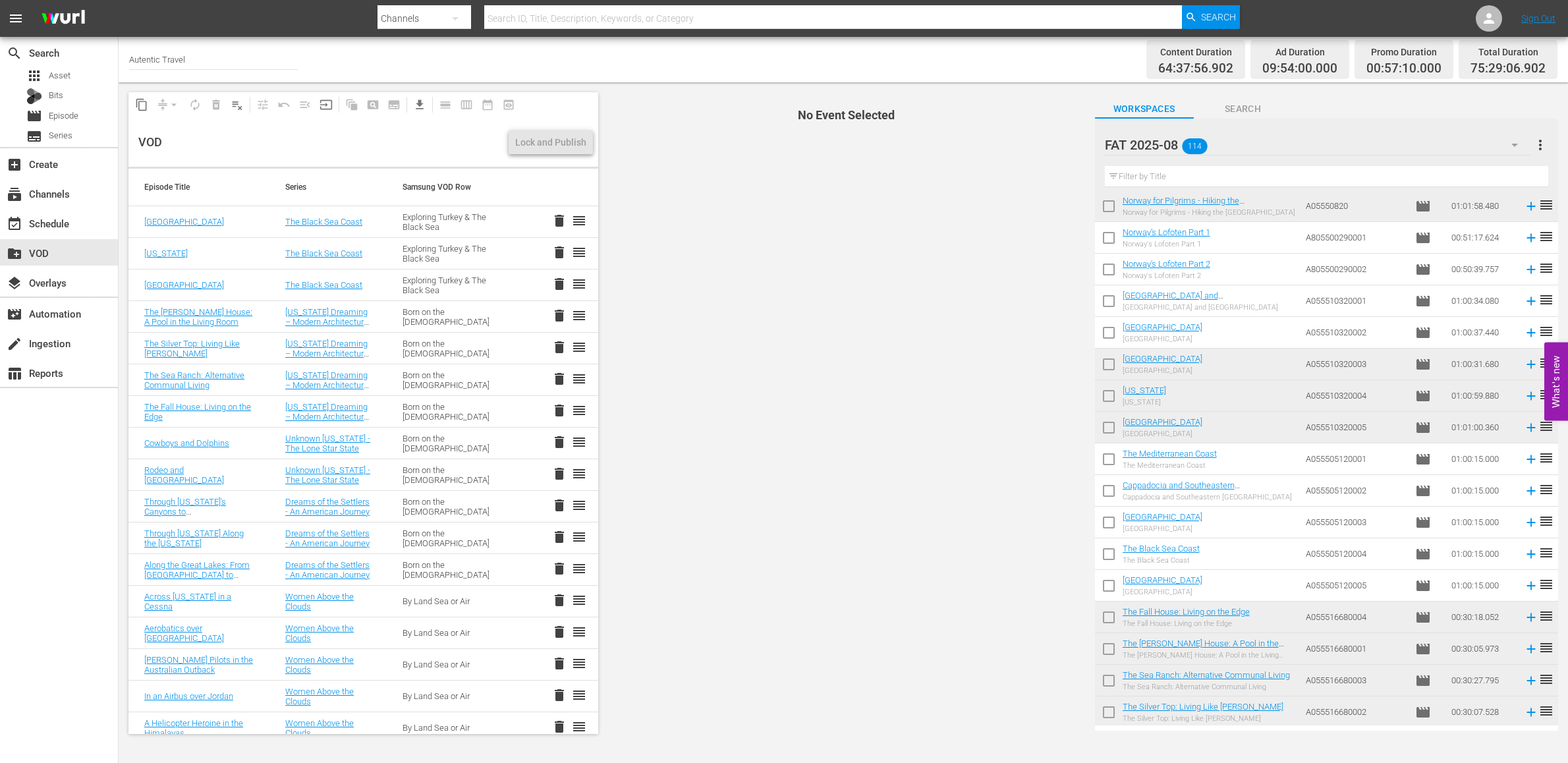
click at [1532, 341] on td at bounding box center [1529, 333] width 20 height 31
click at [1535, 332] on icon at bounding box center [1531, 333] width 9 height 9
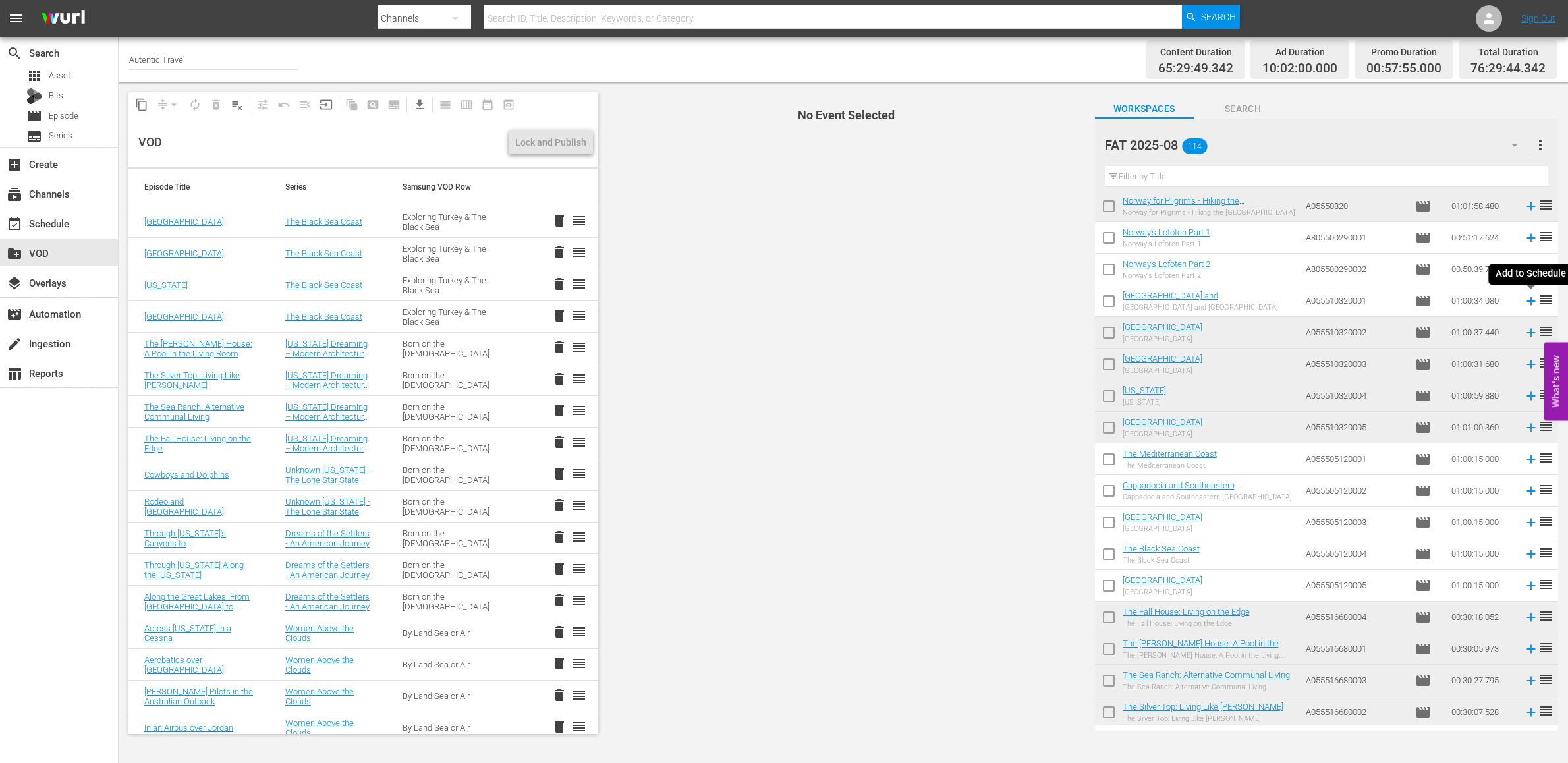
click at [1532, 302] on icon at bounding box center [1531, 301] width 14 height 14
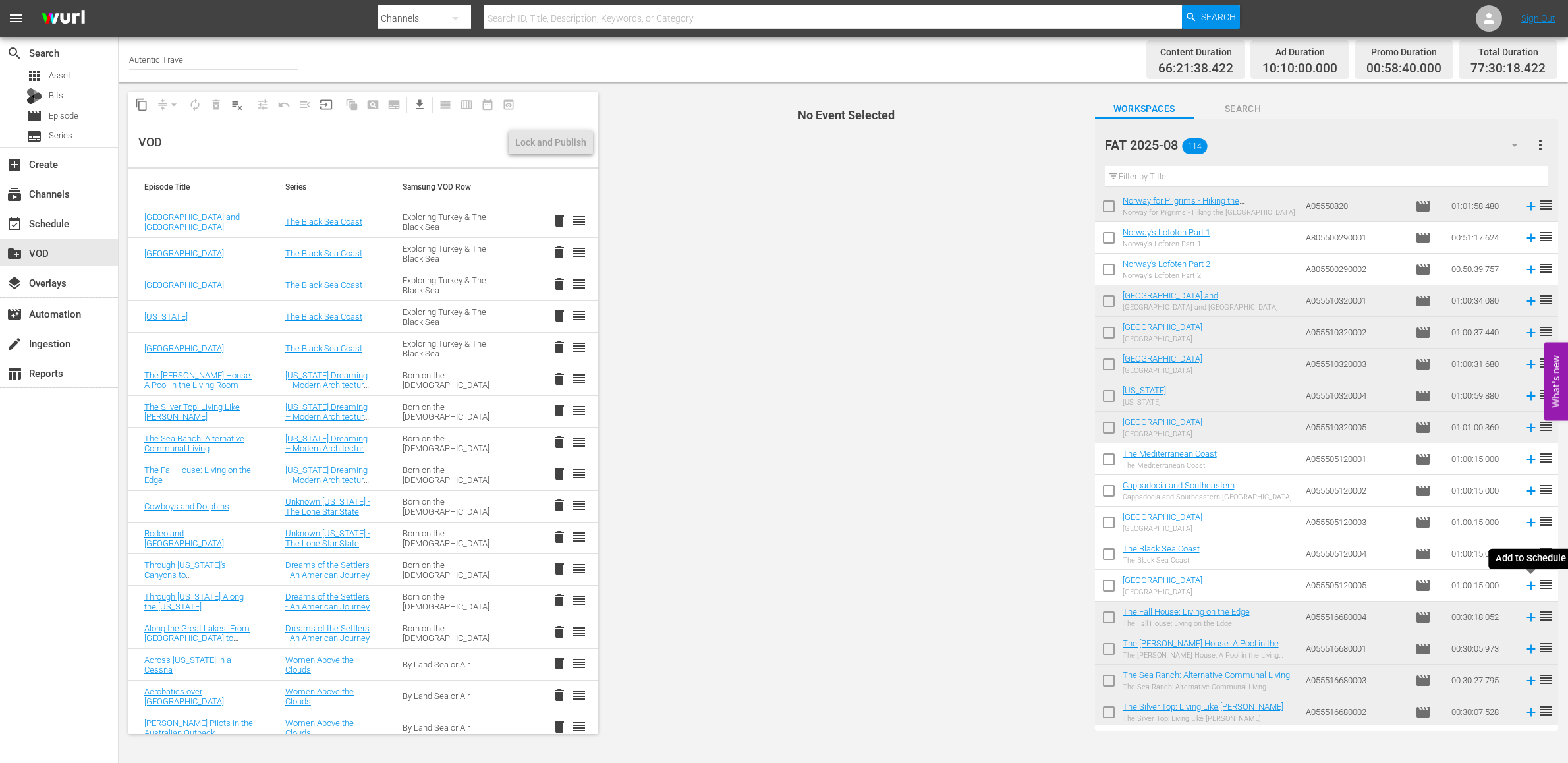
click at [1532, 590] on icon at bounding box center [1531, 585] width 14 height 14
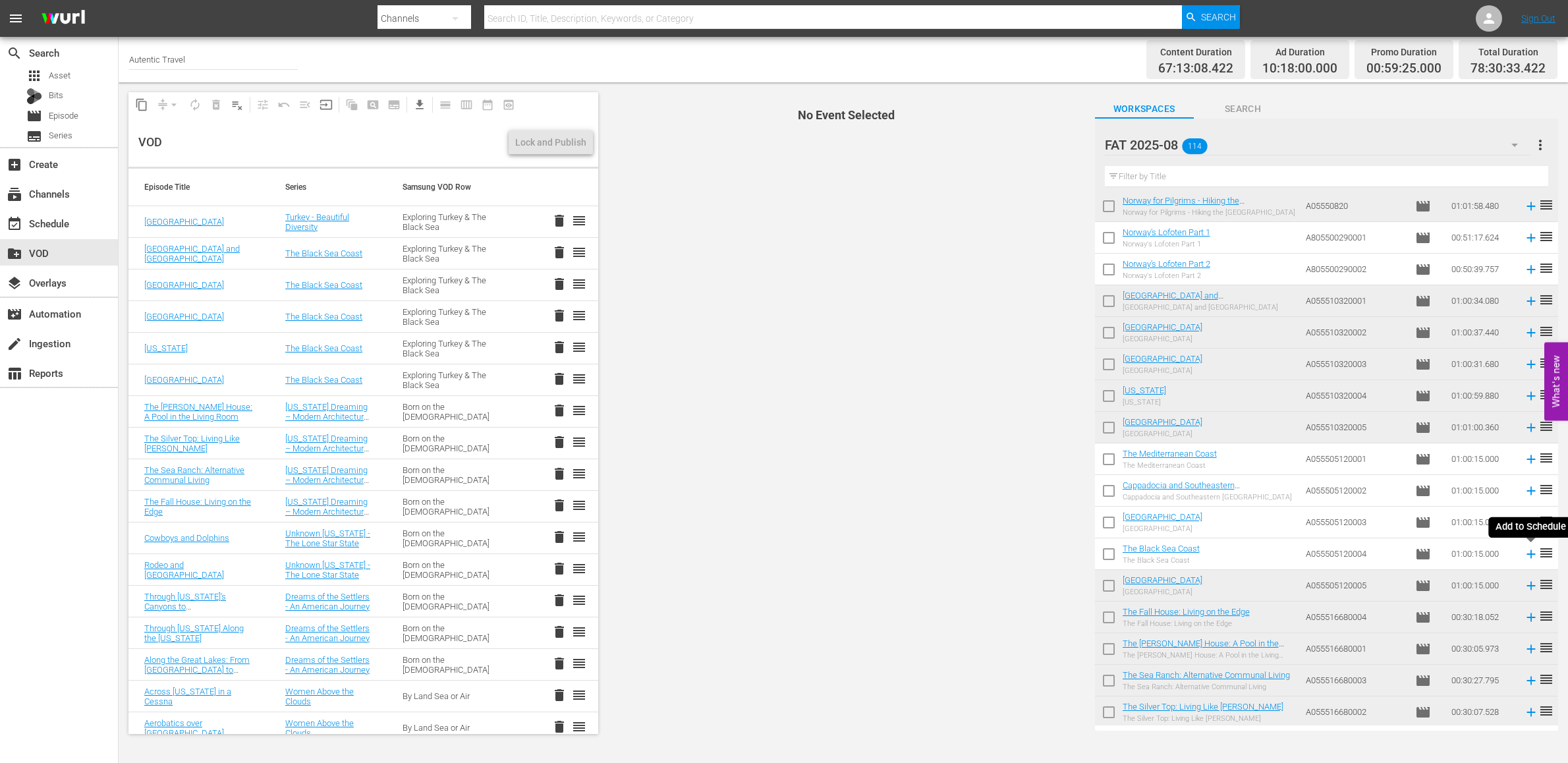
click at [1532, 556] on icon at bounding box center [1531, 554] width 9 height 9
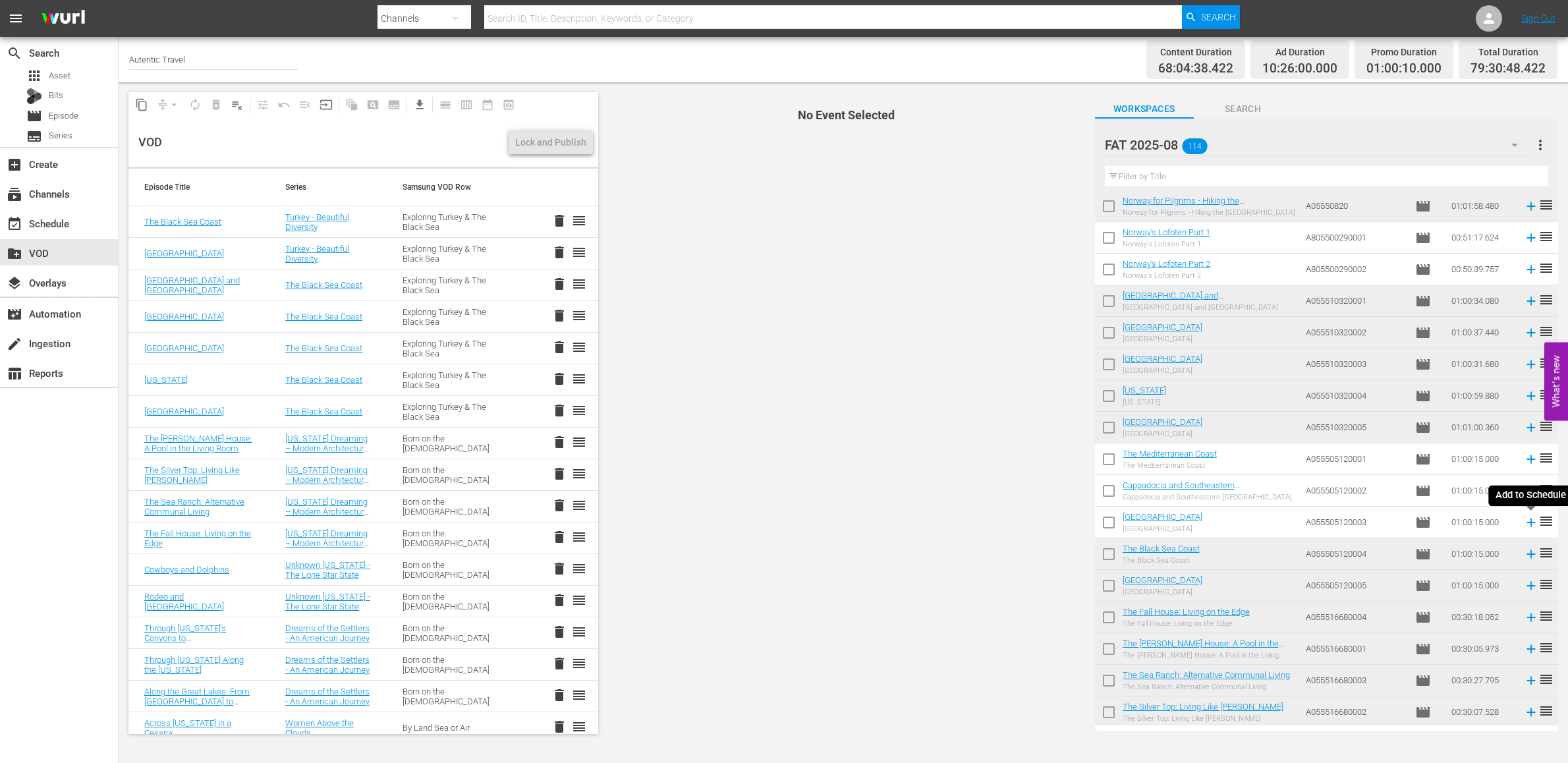
click at [1532, 526] on icon at bounding box center [1531, 522] width 14 height 14
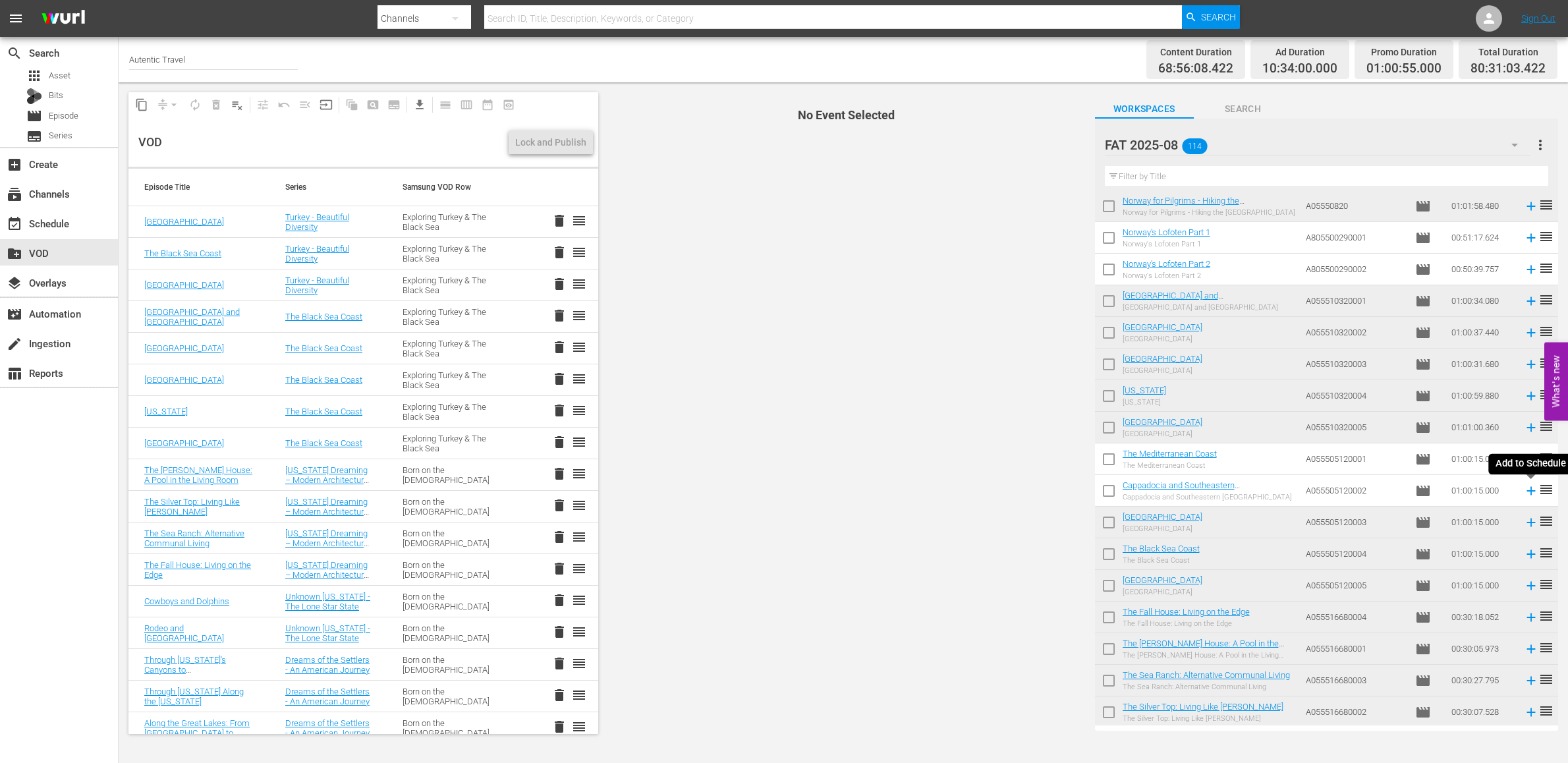
click at [1531, 493] on icon at bounding box center [1531, 491] width 14 height 14
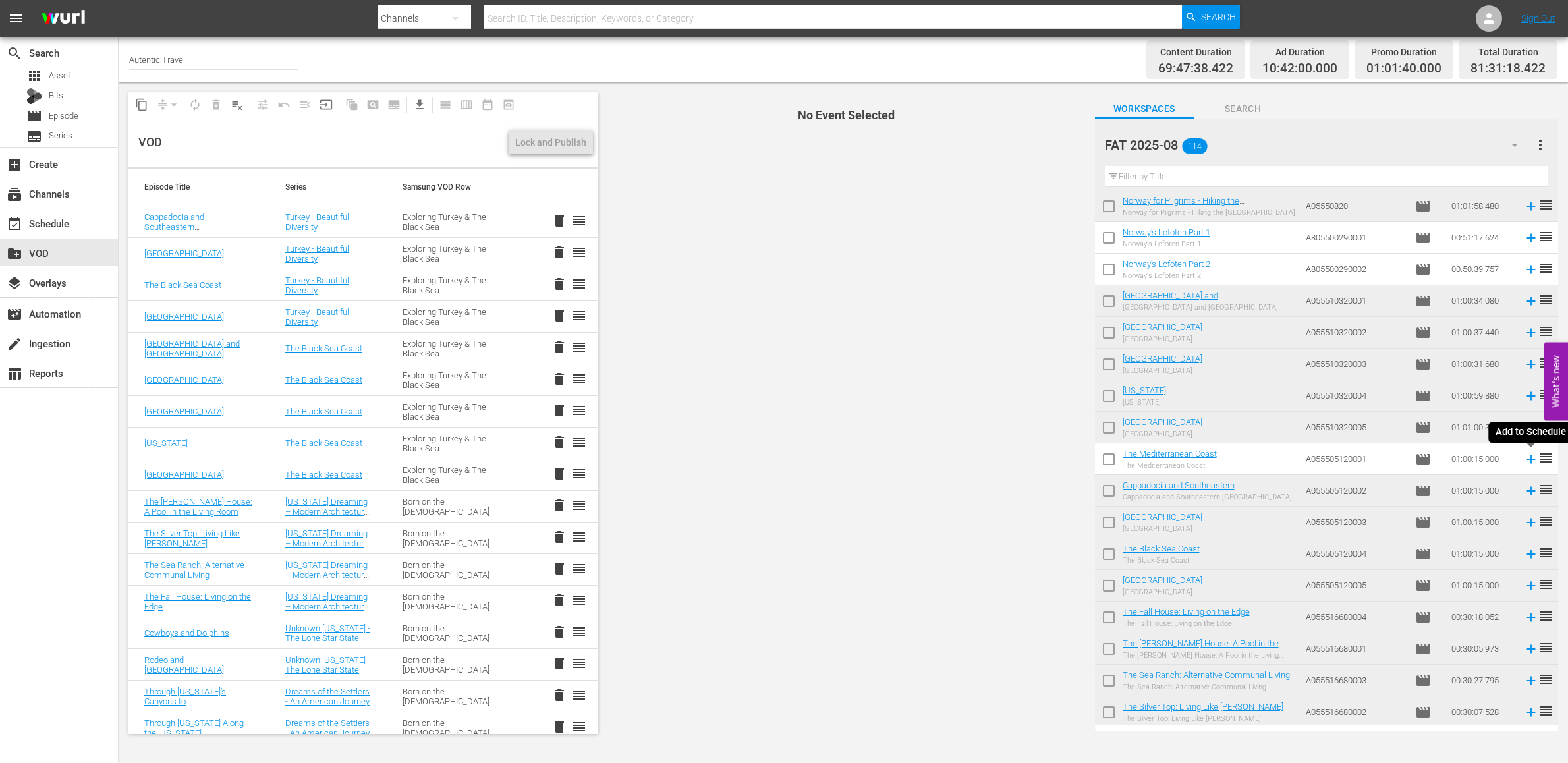
click at [1529, 457] on icon at bounding box center [1531, 459] width 14 height 14
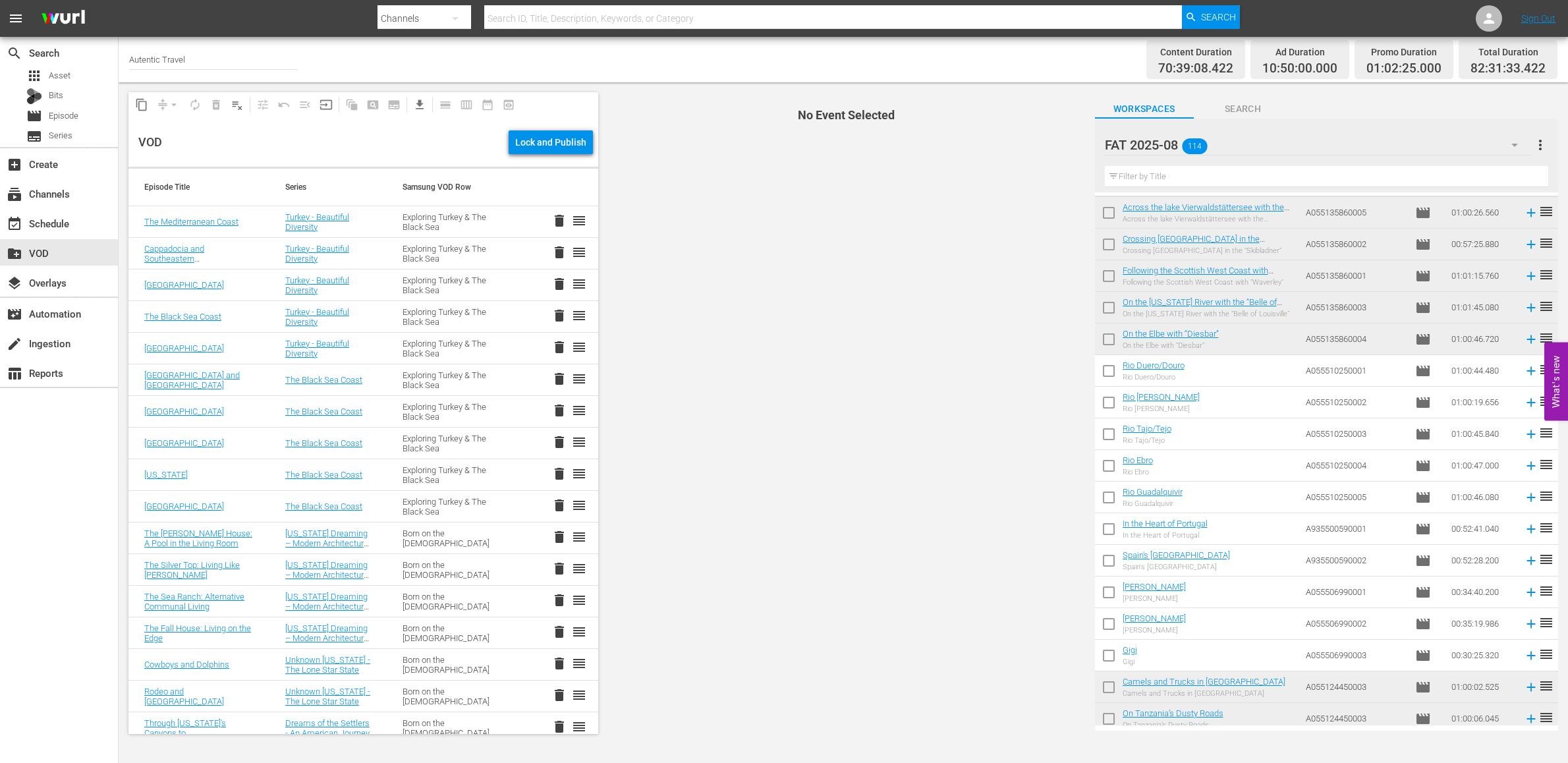
scroll to position [0, 0]
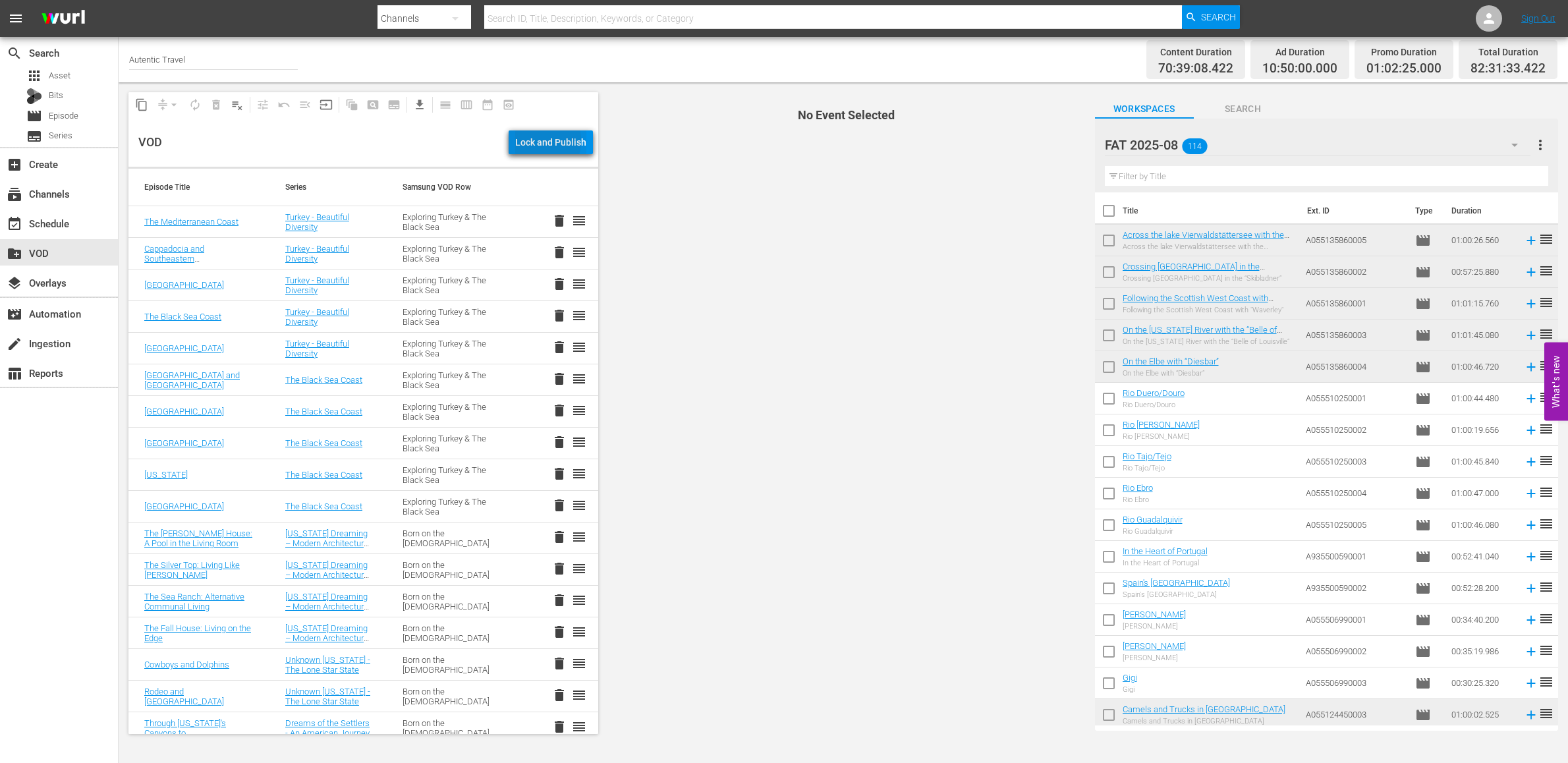
click at [540, 141] on div "Lock and Publish" at bounding box center [551, 142] width 71 height 24
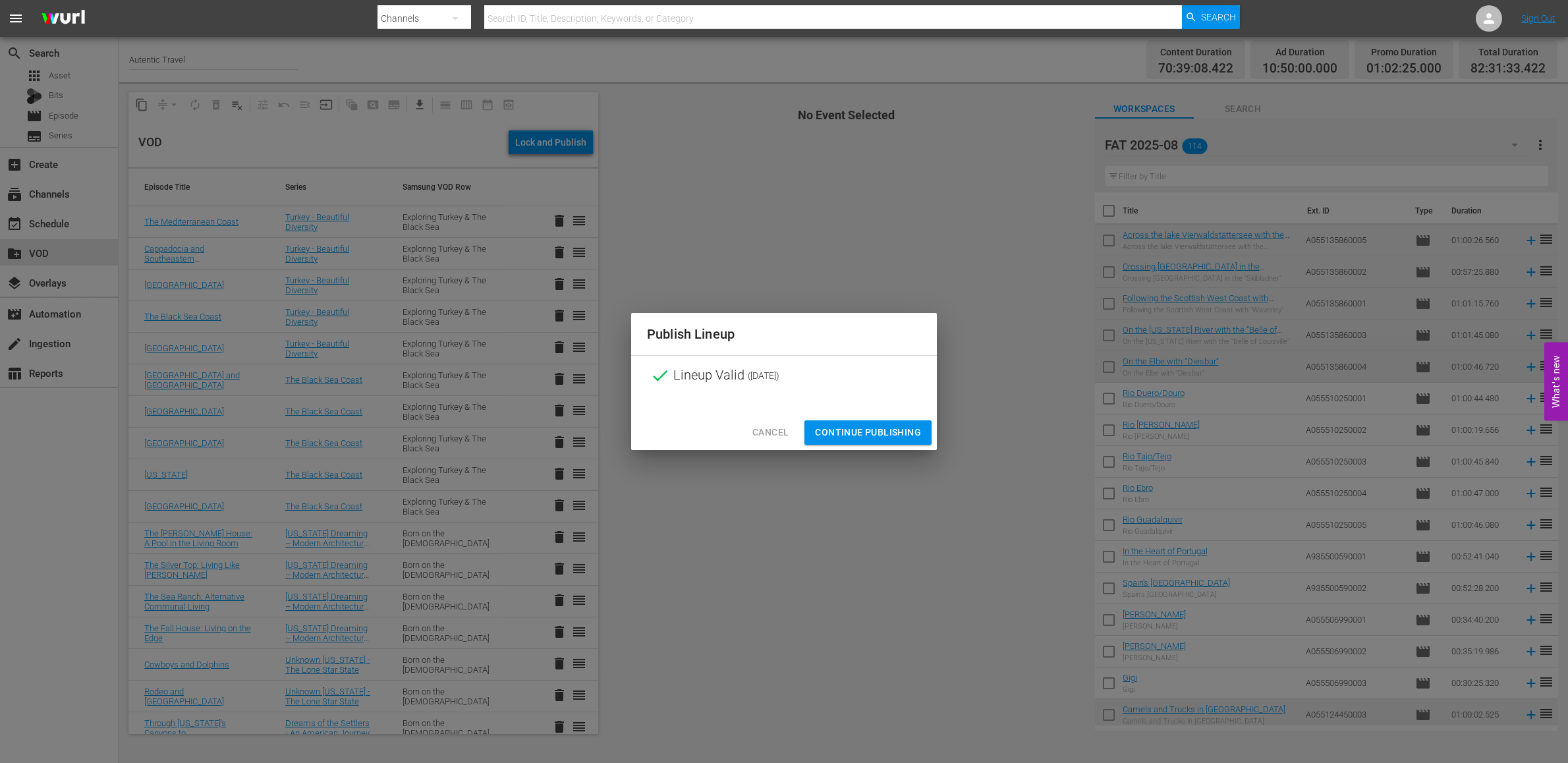
click at [849, 434] on span "Continue Publishing" at bounding box center [868, 432] width 106 height 16
